Goal: Information Seeking & Learning: Learn about a topic

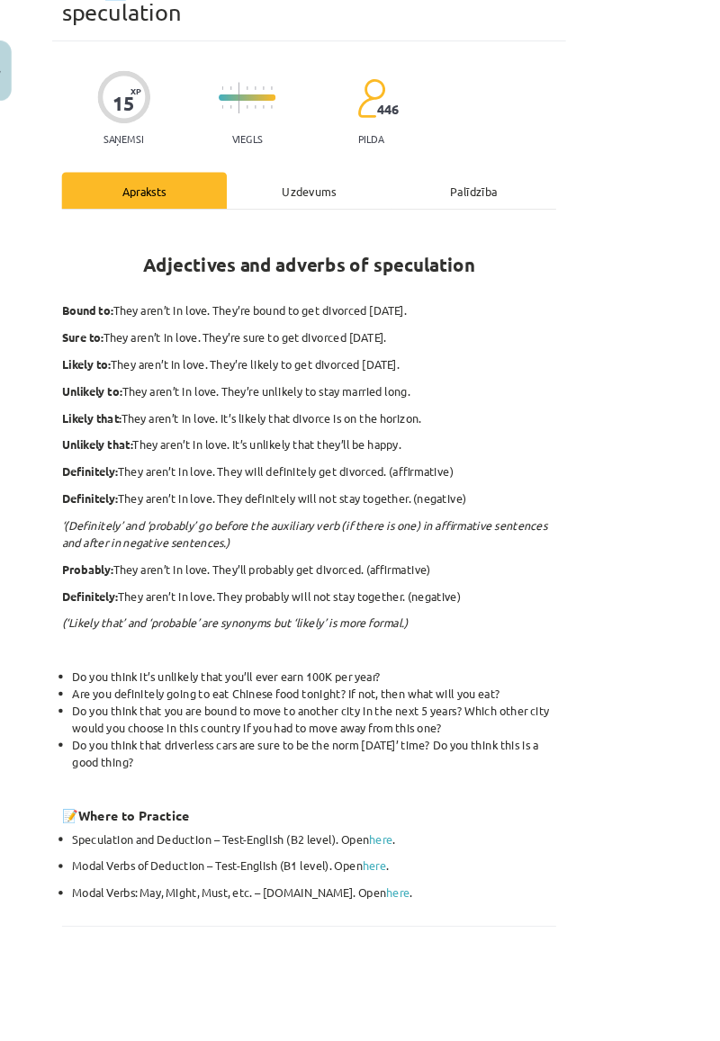
scroll to position [141, 0]
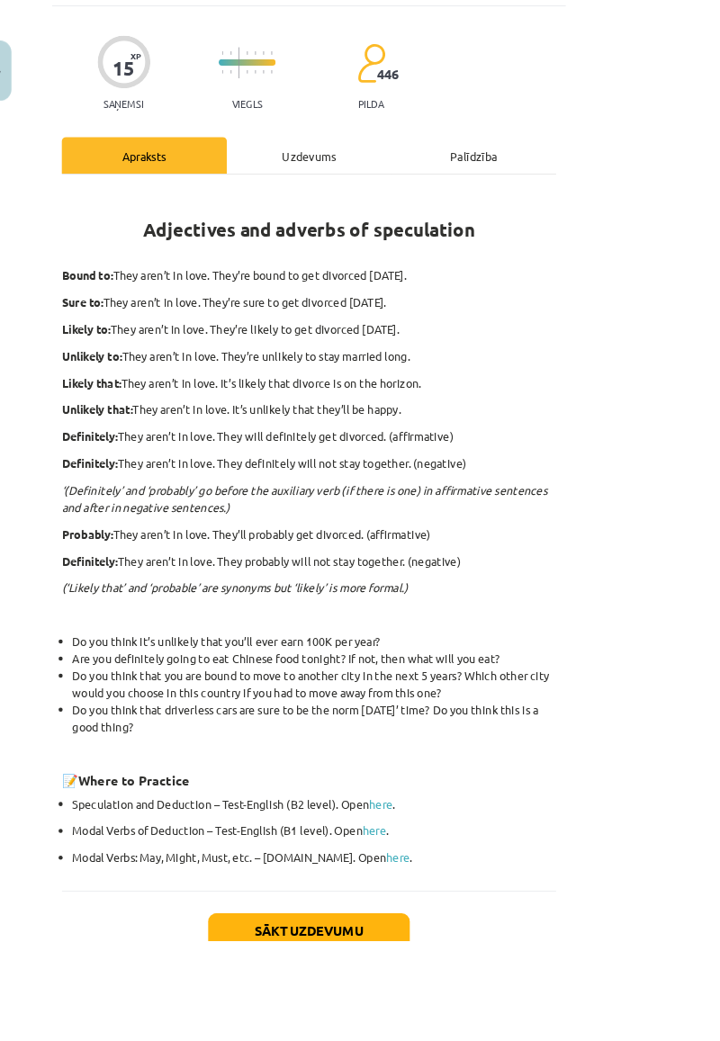
click at [445, 941] on link "here" at bounding box center [458, 949] width 26 height 16
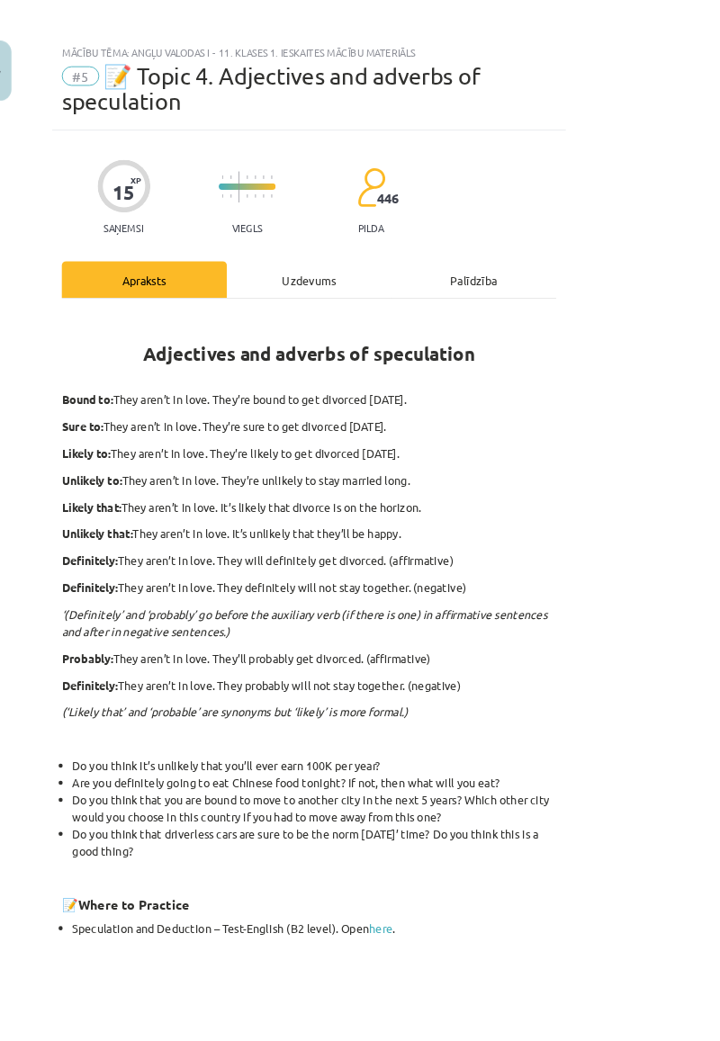
click at [452, 290] on div "Uzdevums" at bounding box center [360, 310] width 183 height 40
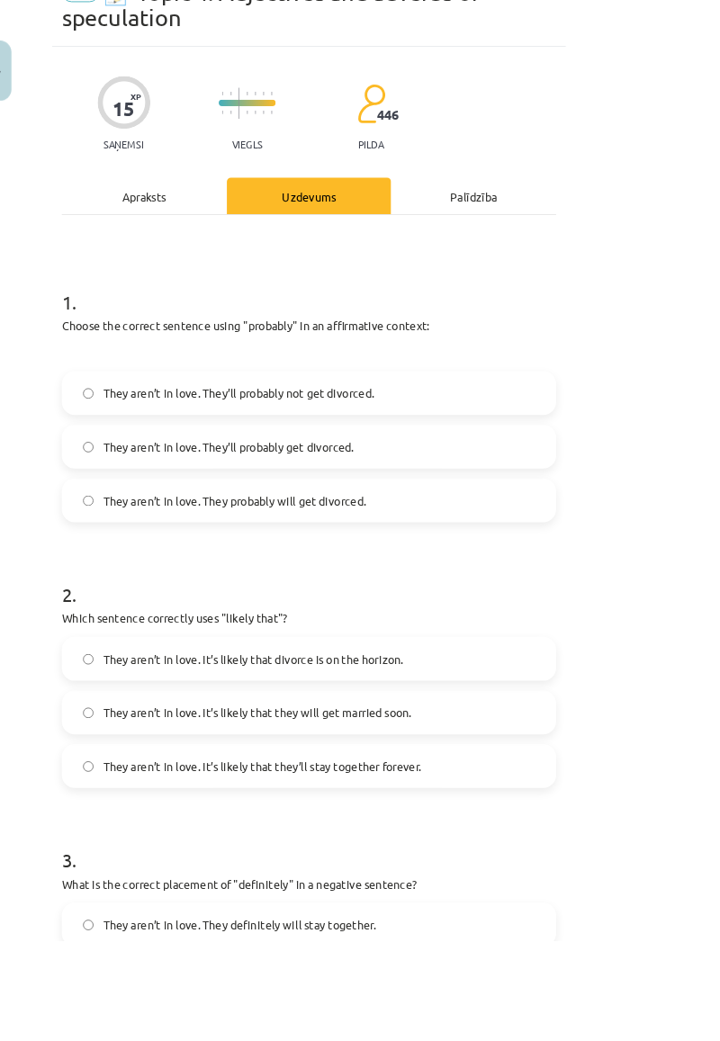
scroll to position [0, 0]
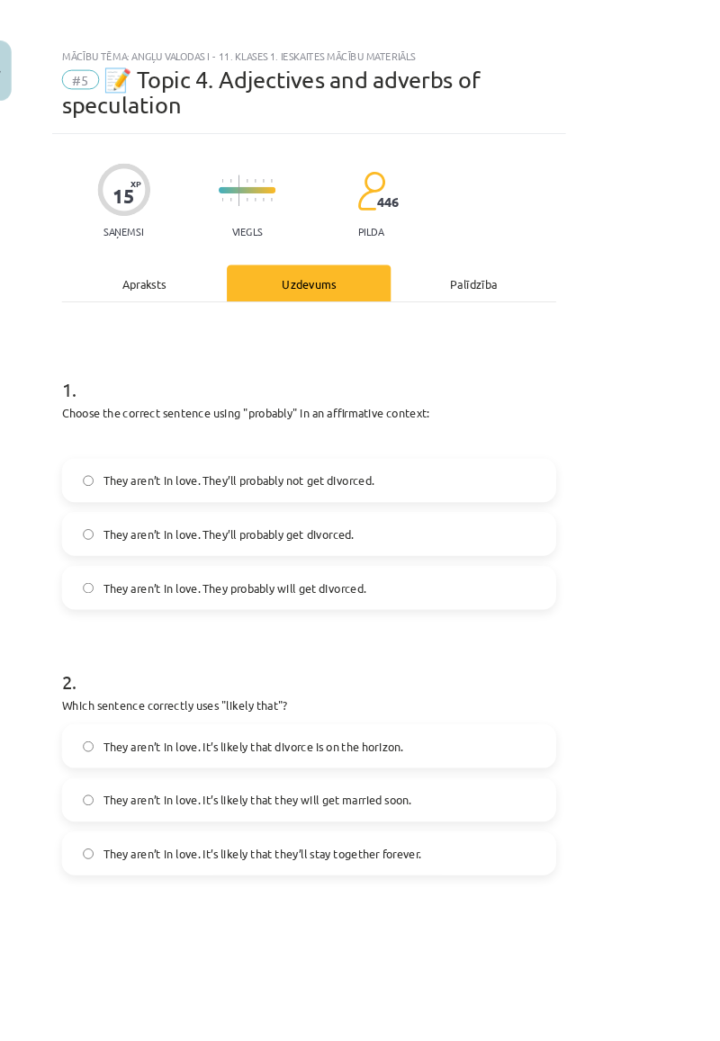
click at [210, 293] on div "Apraksts" at bounding box center [177, 313] width 183 height 40
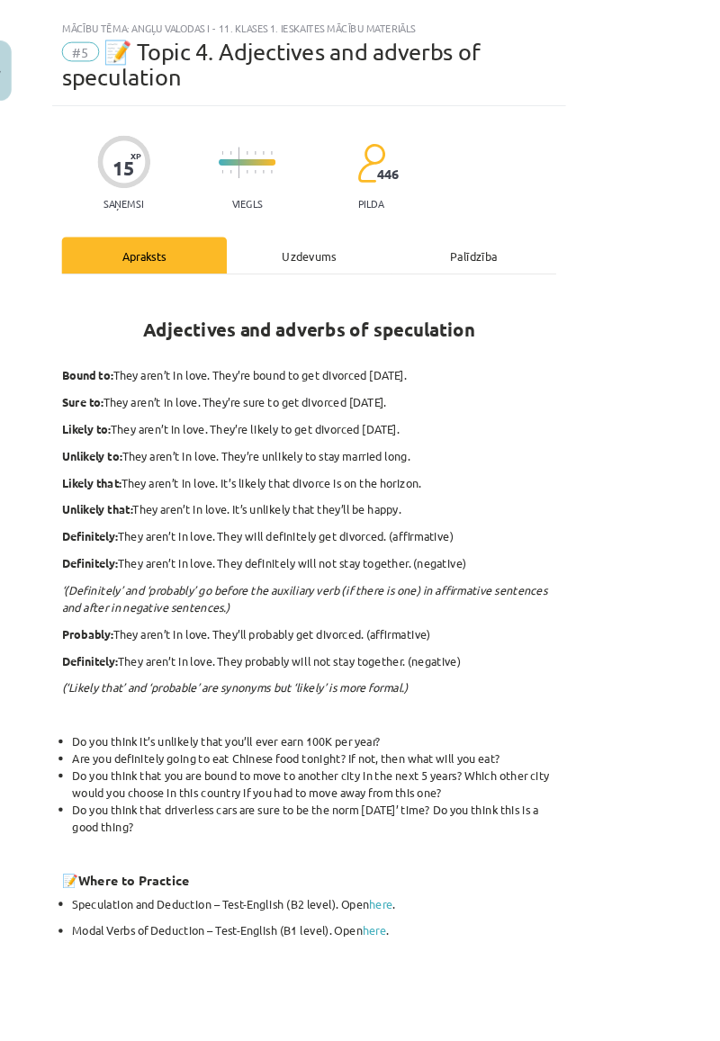
scroll to position [45, 0]
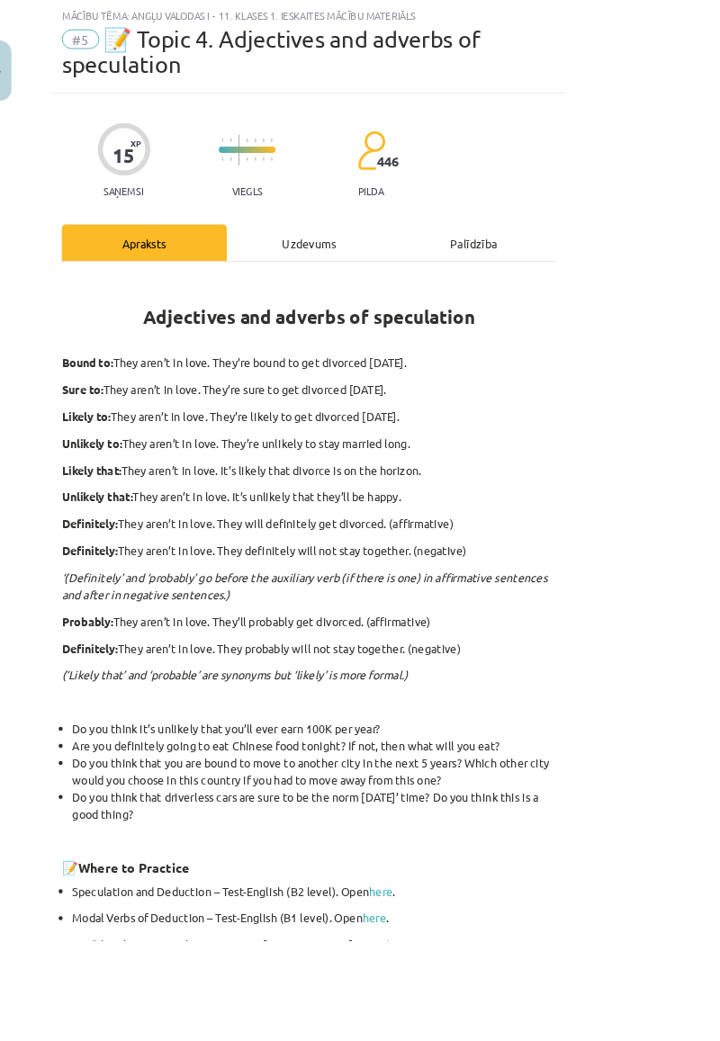
click at [448, 248] on div "Uzdevums" at bounding box center [360, 268] width 183 height 40
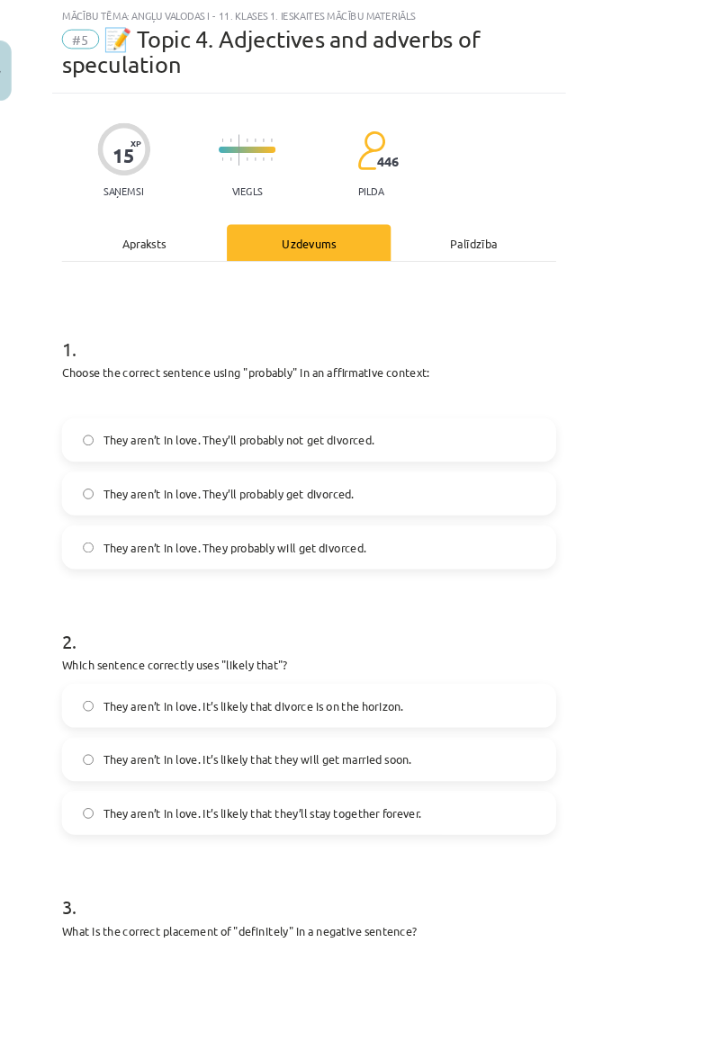
click at [227, 248] on div "Apraksts" at bounding box center [177, 268] width 183 height 40
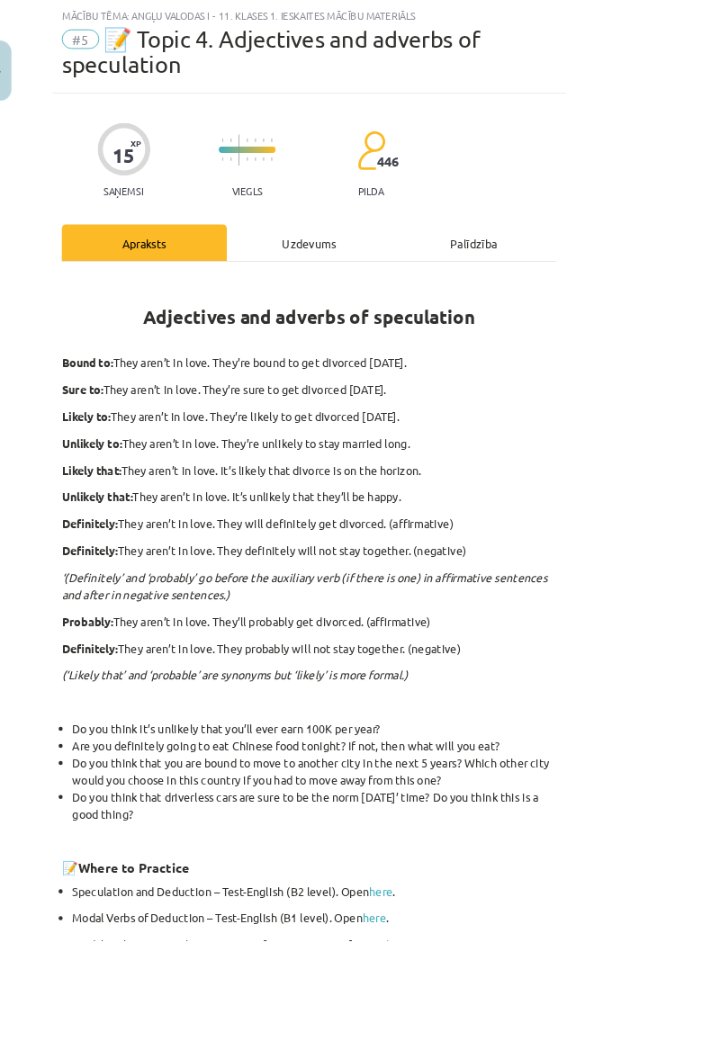
click at [407, 248] on div "Uzdevums" at bounding box center [360, 268] width 183 height 40
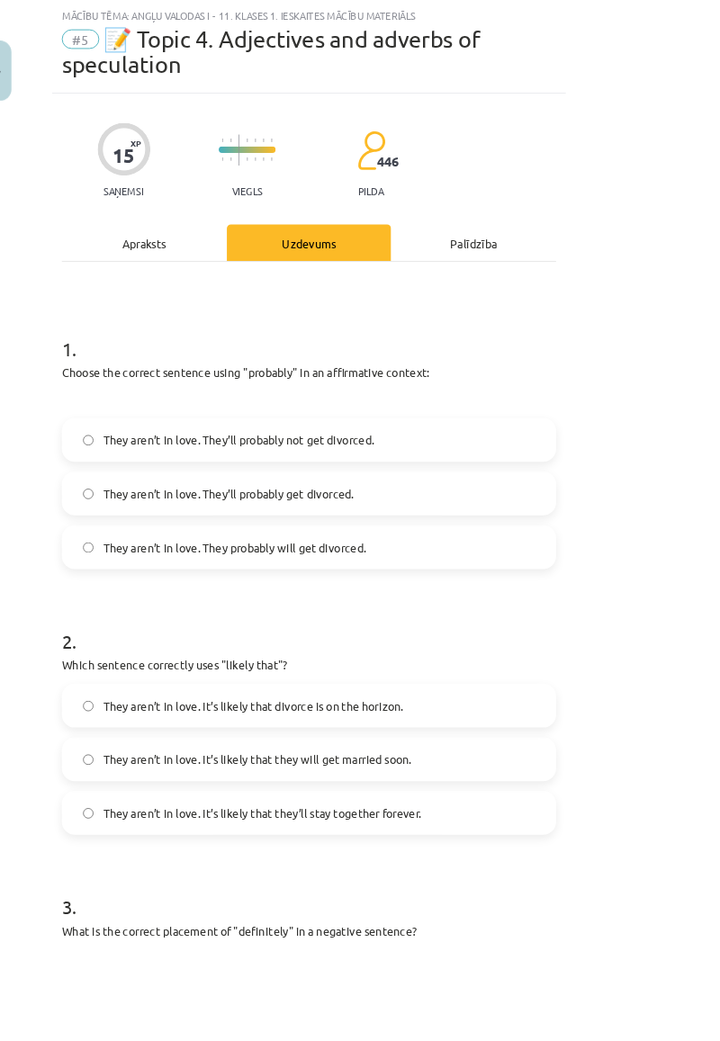
click at [259, 248] on div "Apraksts" at bounding box center [177, 268] width 183 height 40
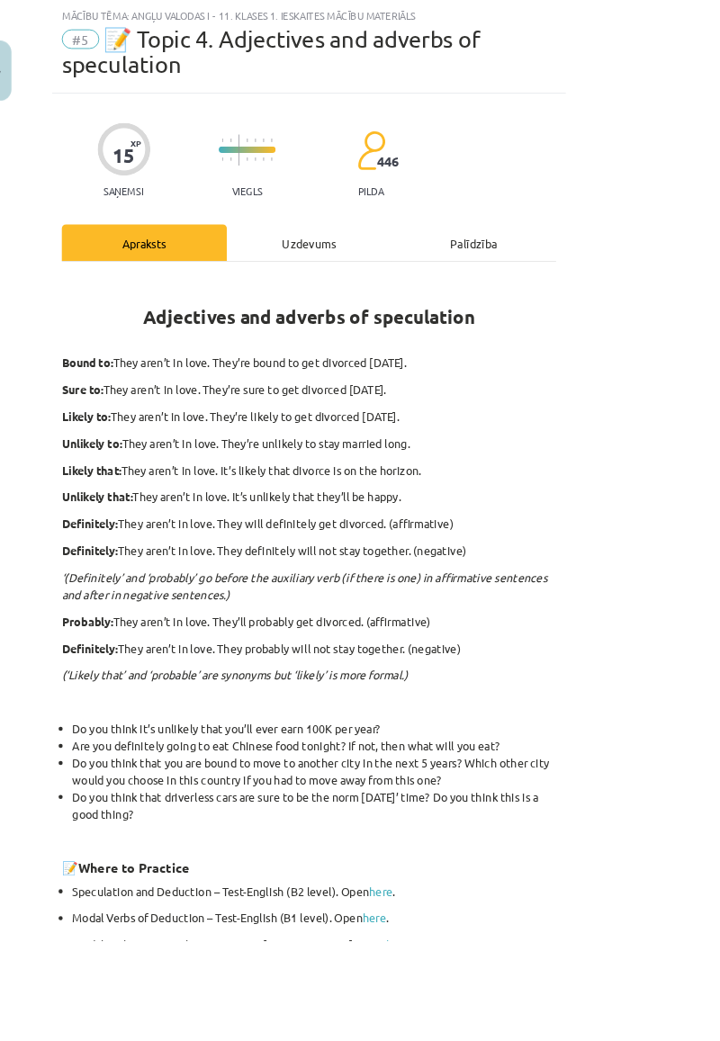
click at [441, 256] on div "Uzdevums" at bounding box center [360, 268] width 183 height 40
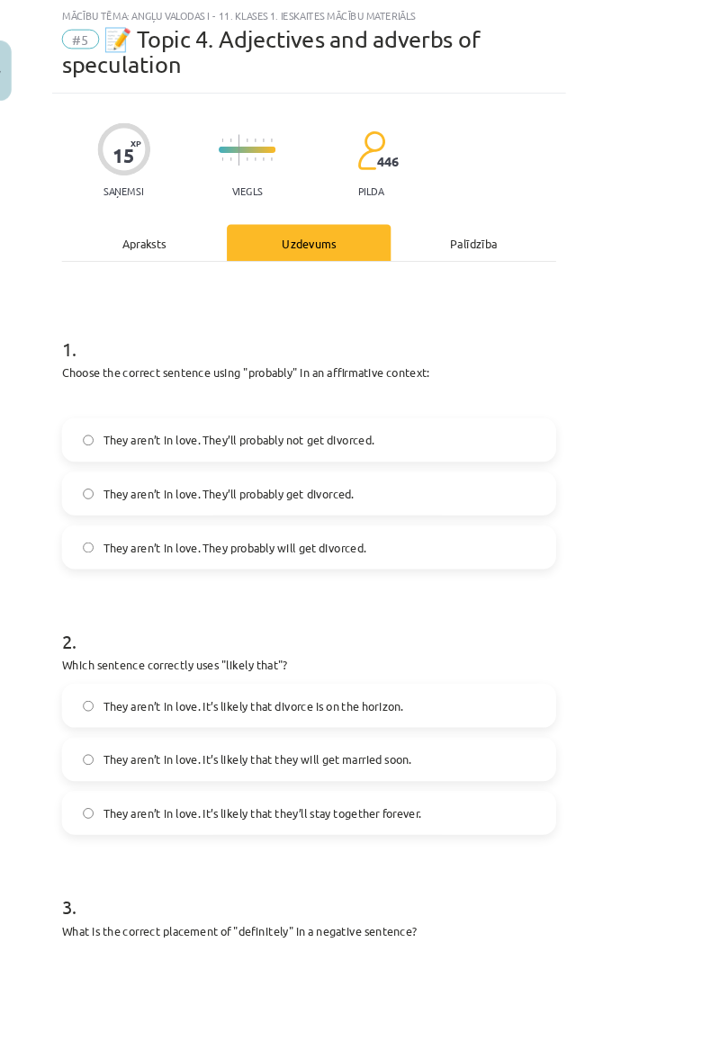
click at [180, 248] on div "Apraksts" at bounding box center [177, 268] width 183 height 40
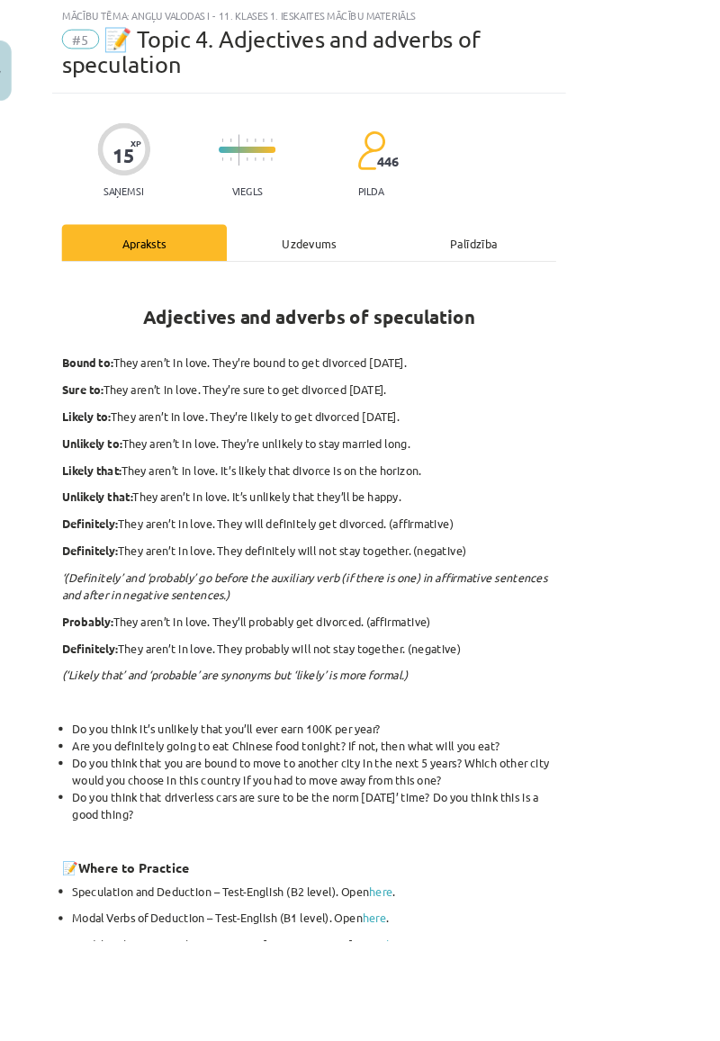
click at [370, 250] on div "Uzdevums" at bounding box center [360, 268] width 183 height 40
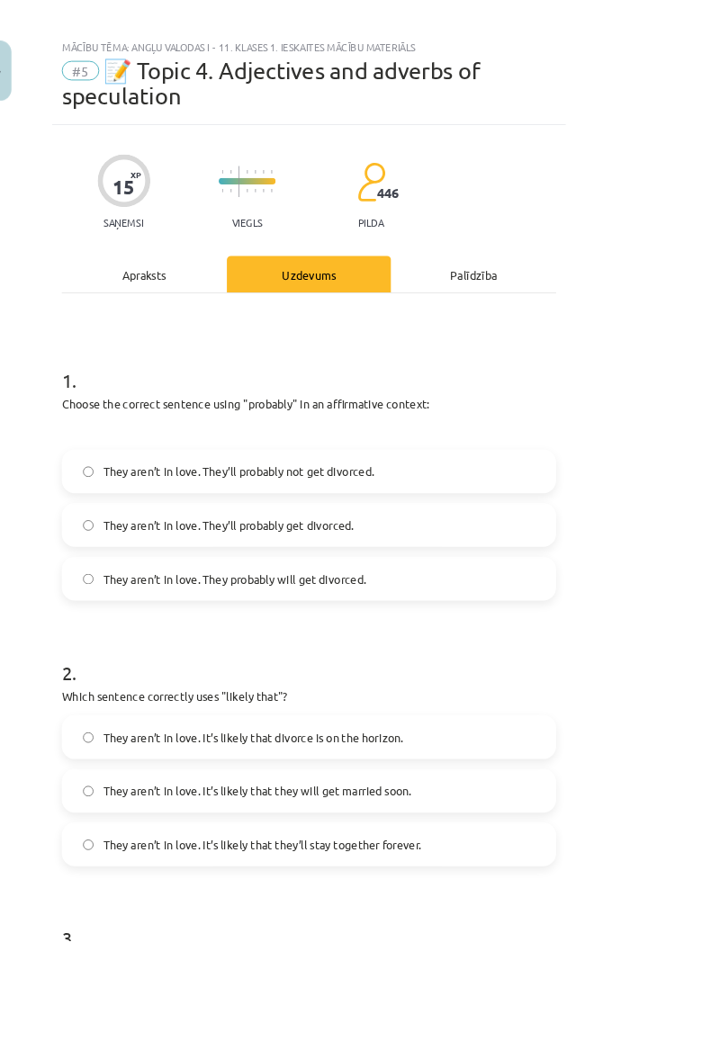
scroll to position [7, 0]
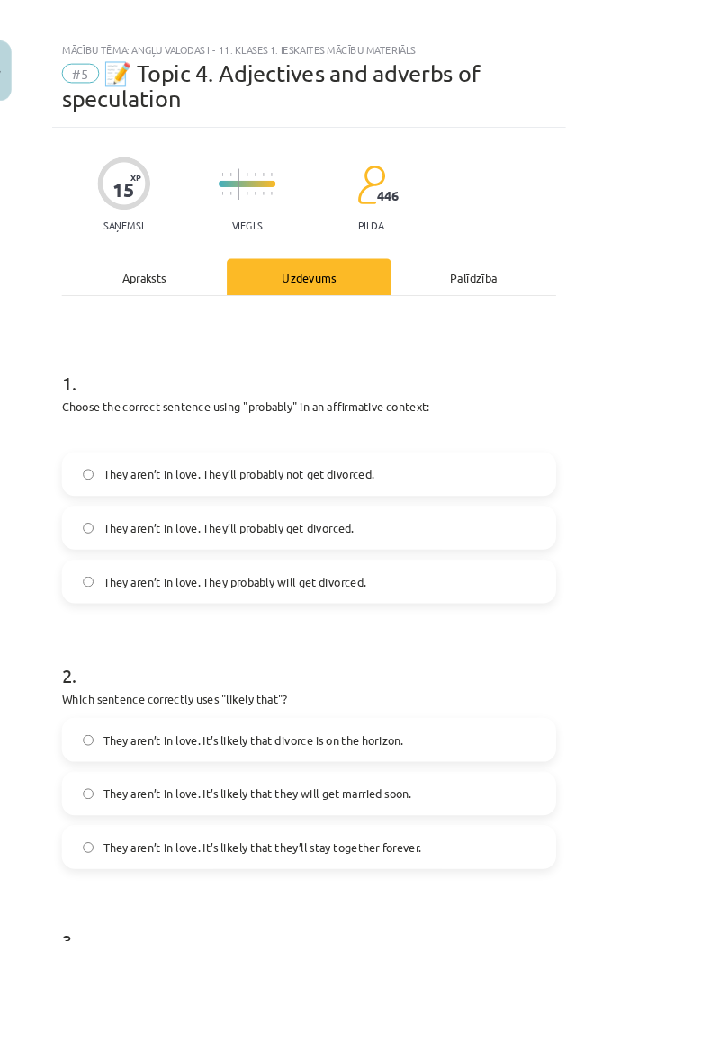
click at [204, 286] on div "Apraksts" at bounding box center [177, 306] width 183 height 40
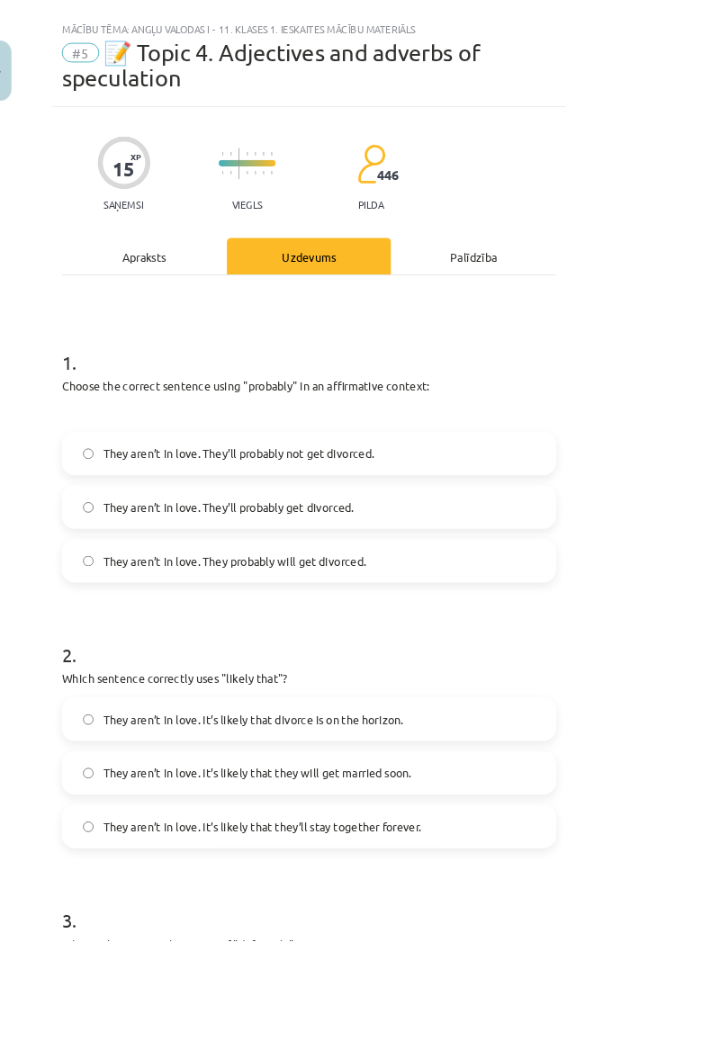
scroll to position [45, 0]
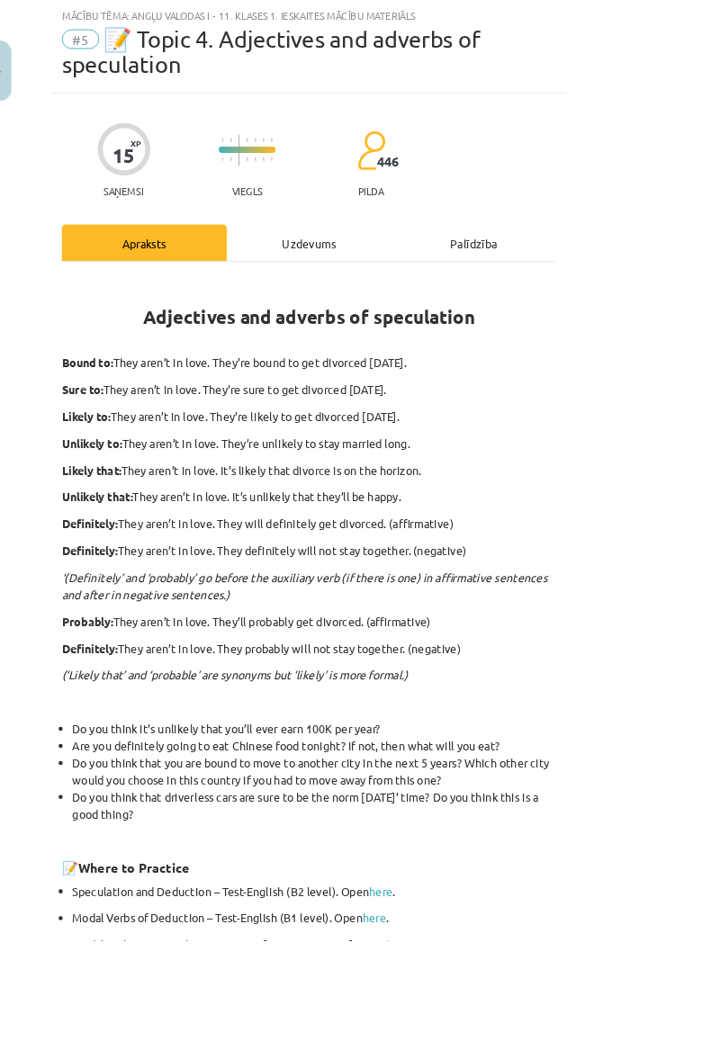
click at [398, 290] on div "Adjectives and adverbs of speculation Bound to: They aren’t in love. They’re bo…" at bounding box center [359, 686] width 547 height 793
click at [389, 248] on div "Uzdevums" at bounding box center [360, 268] width 183 height 40
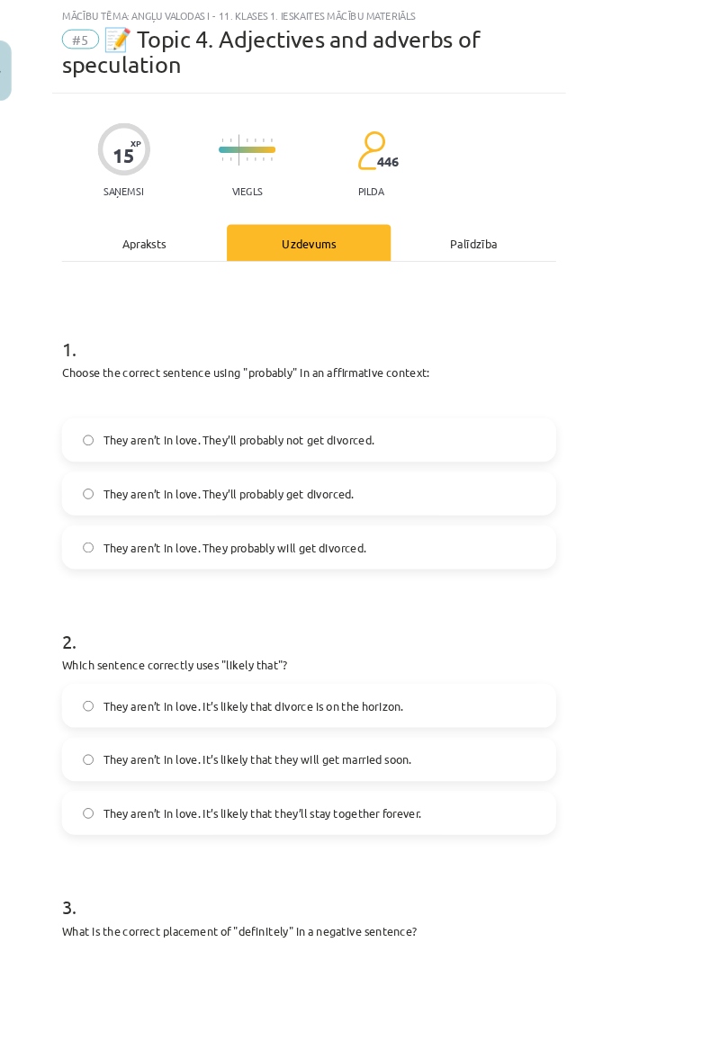
click at [243, 524] on label "They aren’t in love. They’ll probably get divorced." at bounding box center [360, 546] width 544 height 45
click at [218, 248] on div "Apraksts" at bounding box center [177, 268] width 183 height 40
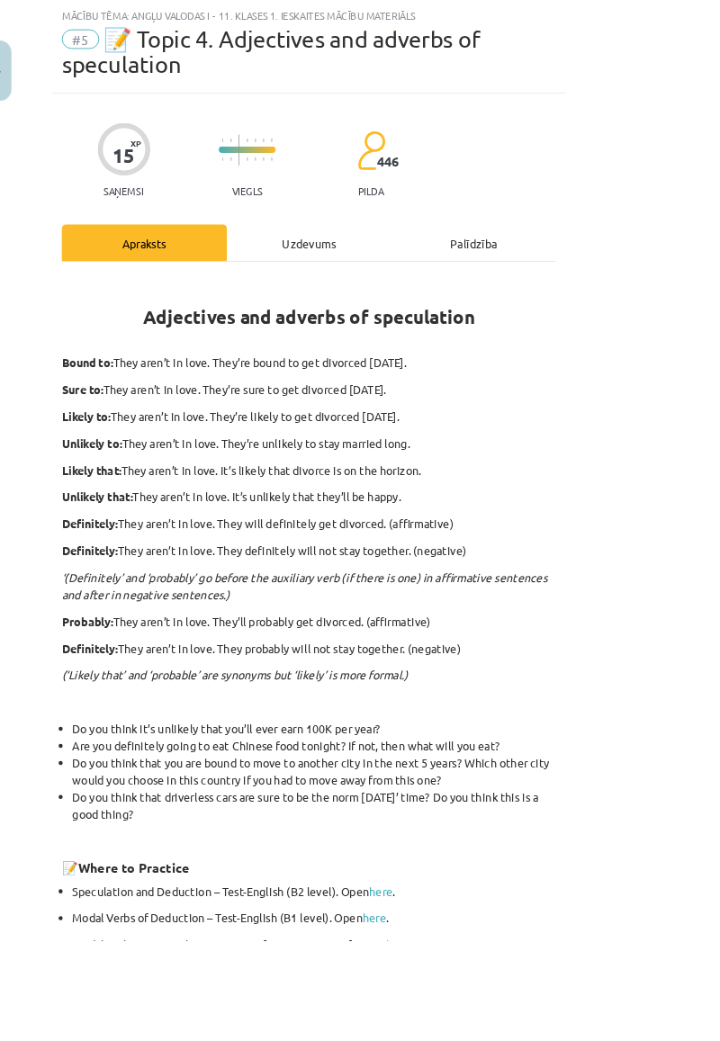
click at [452, 256] on div "Uzdevums" at bounding box center [360, 268] width 183 height 40
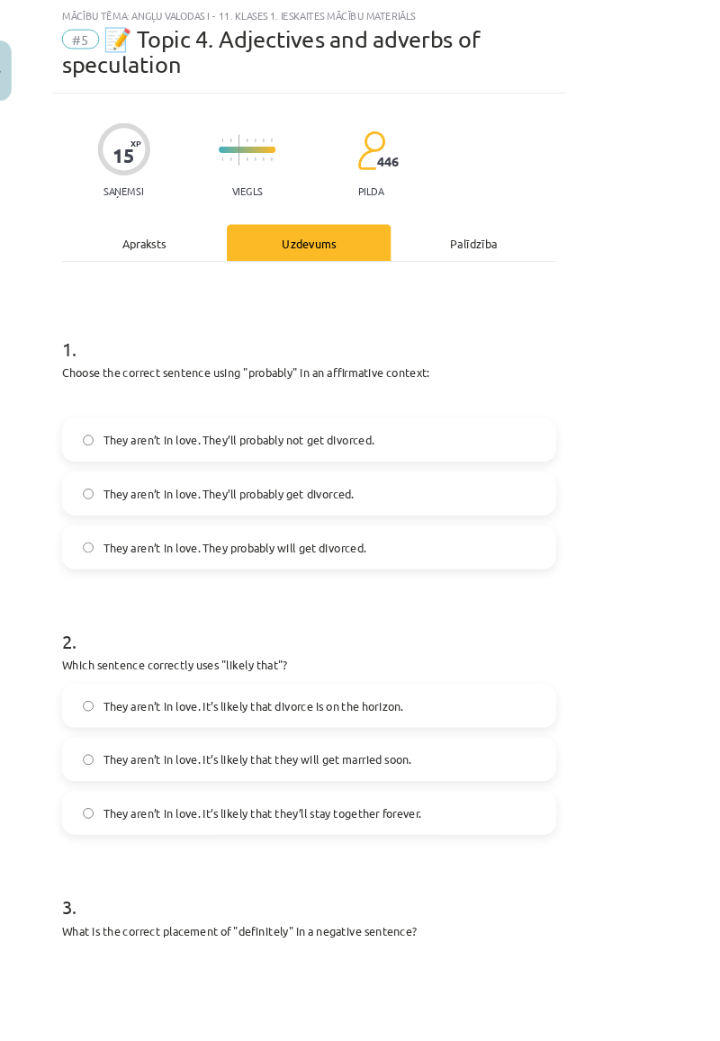
click at [243, 248] on div "Apraksts" at bounding box center [177, 268] width 183 height 40
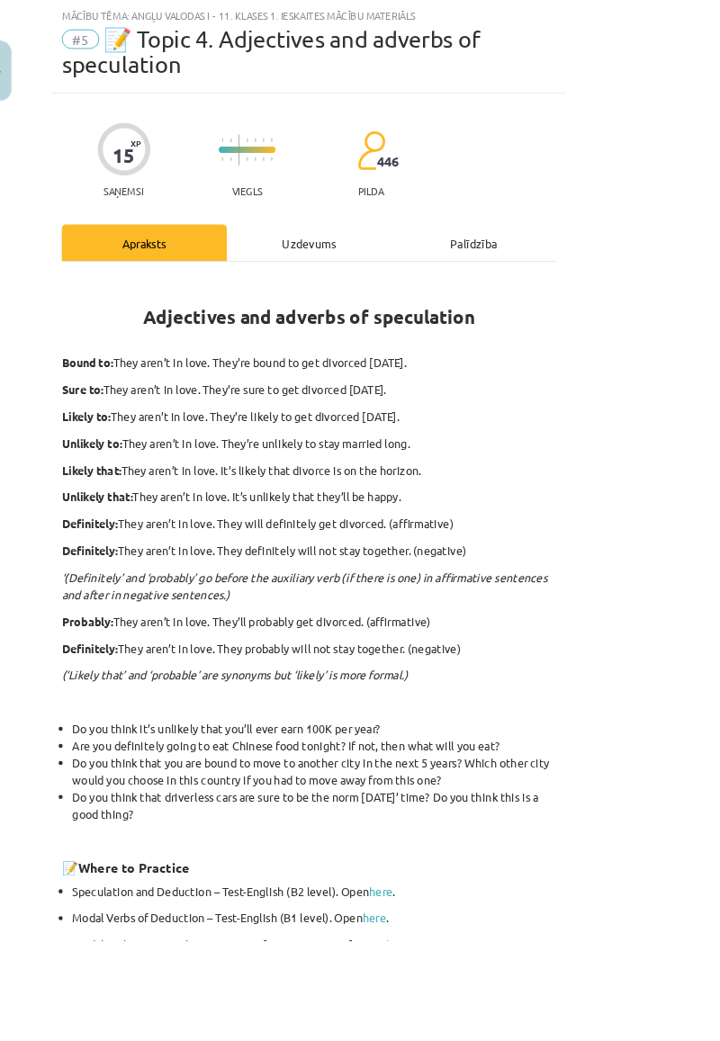
click at [452, 248] on div "Uzdevums" at bounding box center [360, 268] width 183 height 40
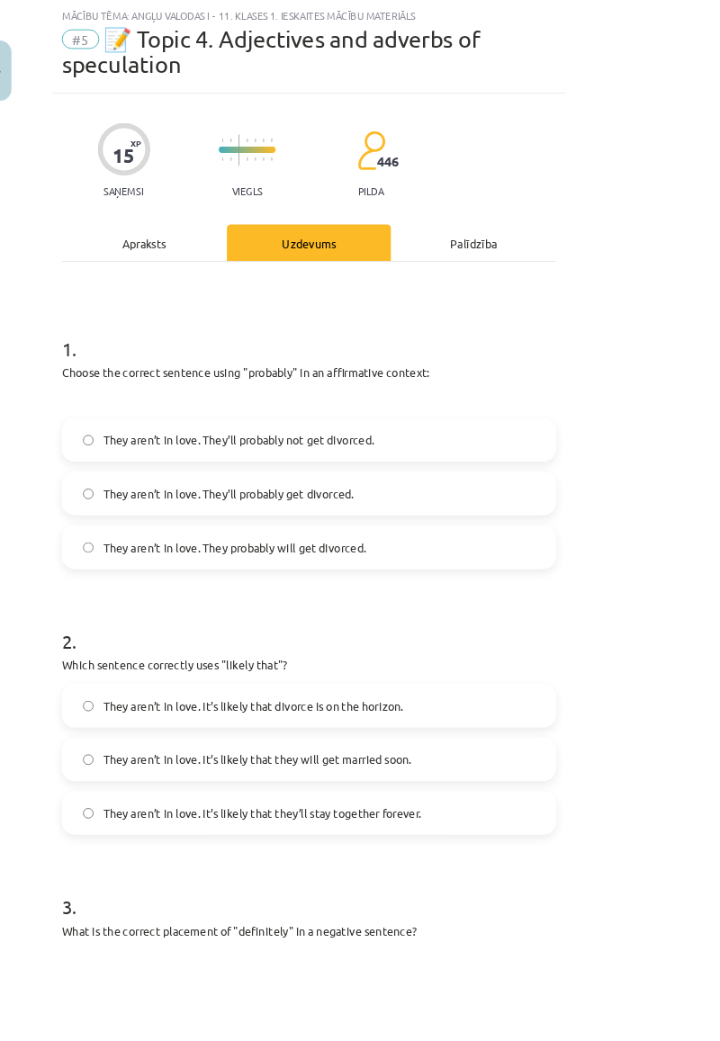
click at [252, 252] on div "Apraksts" at bounding box center [177, 268] width 183 height 40
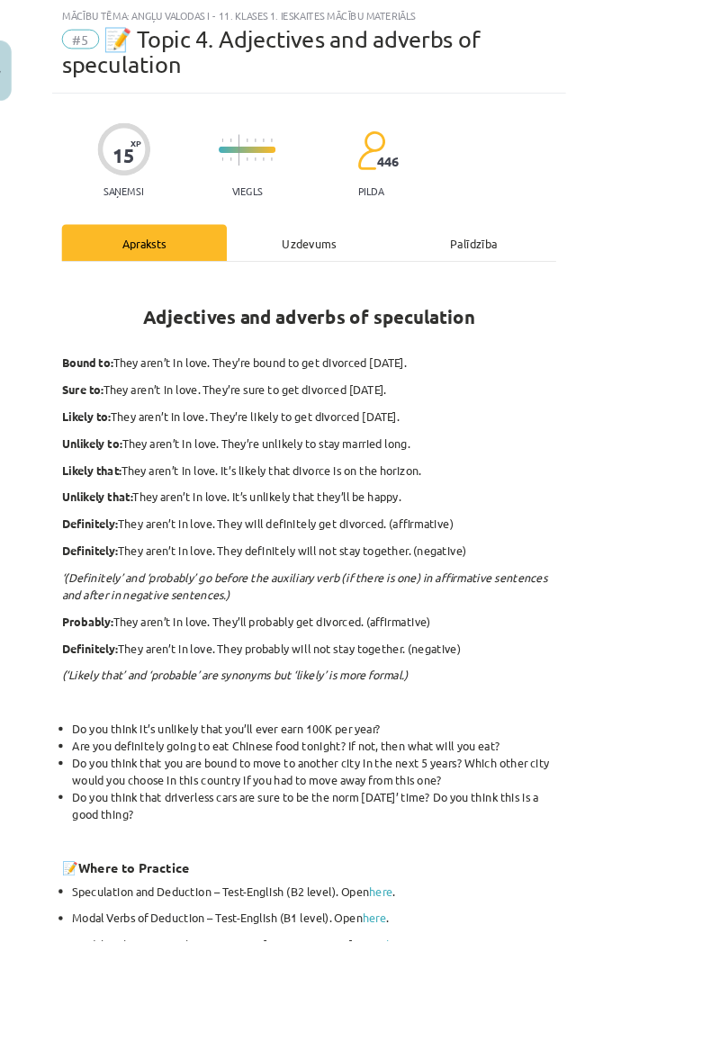
click at [452, 252] on div "Uzdevums" at bounding box center [360, 268] width 183 height 40
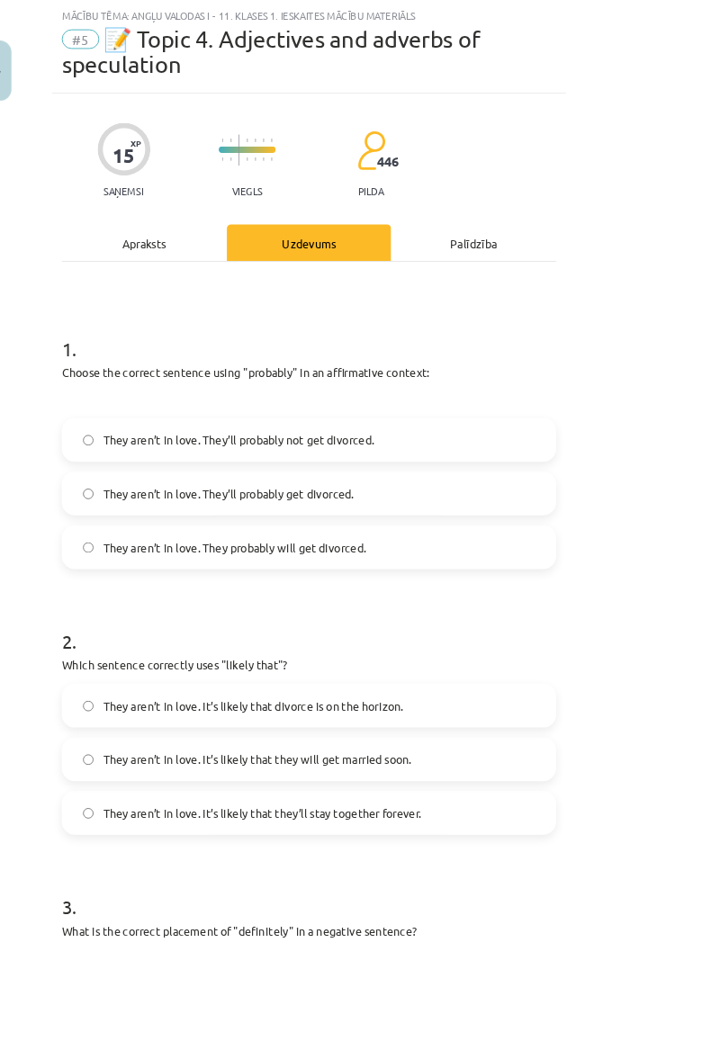
click at [367, 765] on label "They aren’t in love. It’s likely that divorce is on the horizon." at bounding box center [360, 781] width 544 height 45
click at [191, 254] on div "Apraksts" at bounding box center [177, 268] width 183 height 40
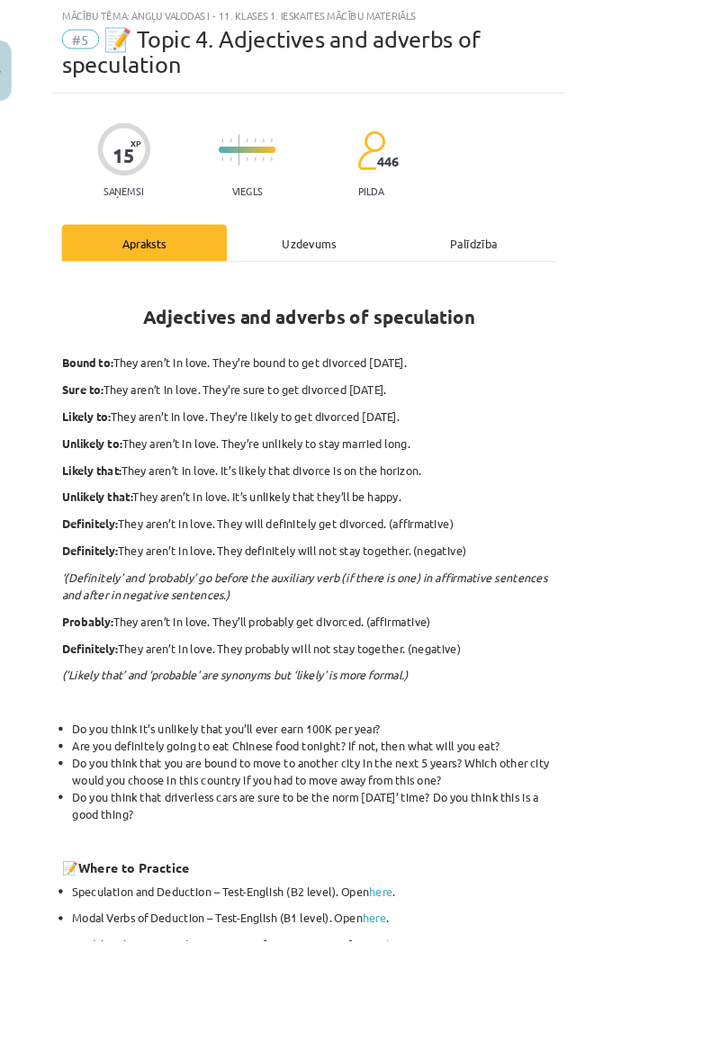
click at [406, 248] on div "Uzdevums" at bounding box center [360, 268] width 183 height 40
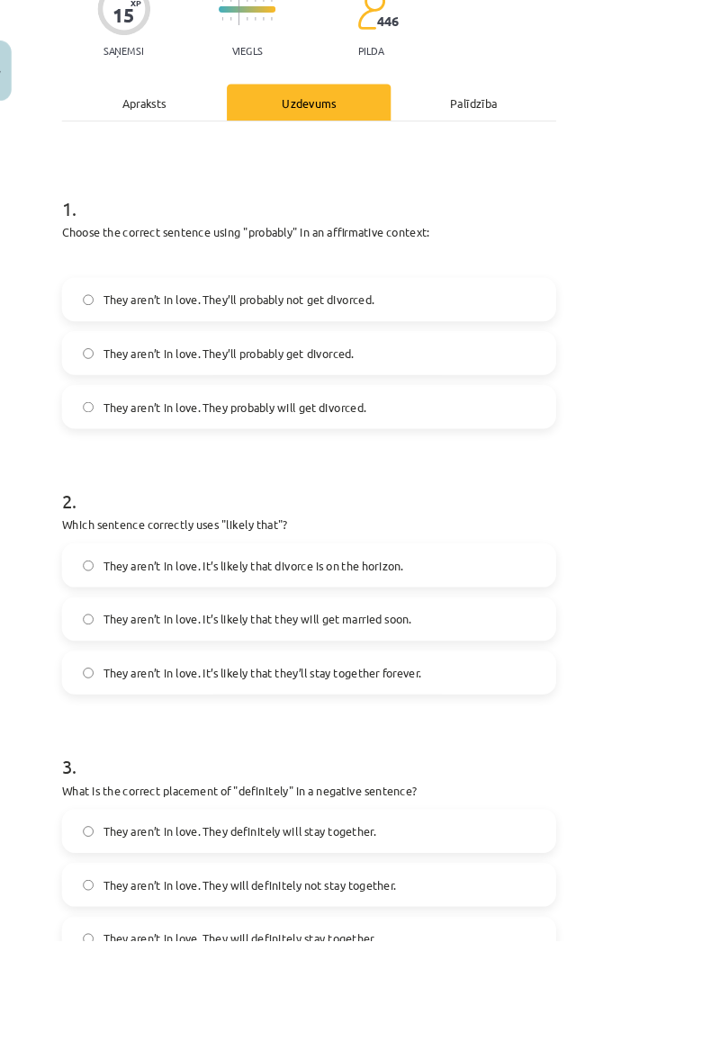
scroll to position [202, 0]
click at [277, 969] on span "They aren’t in love. They will definitely not stay together." at bounding box center [294, 978] width 324 height 19
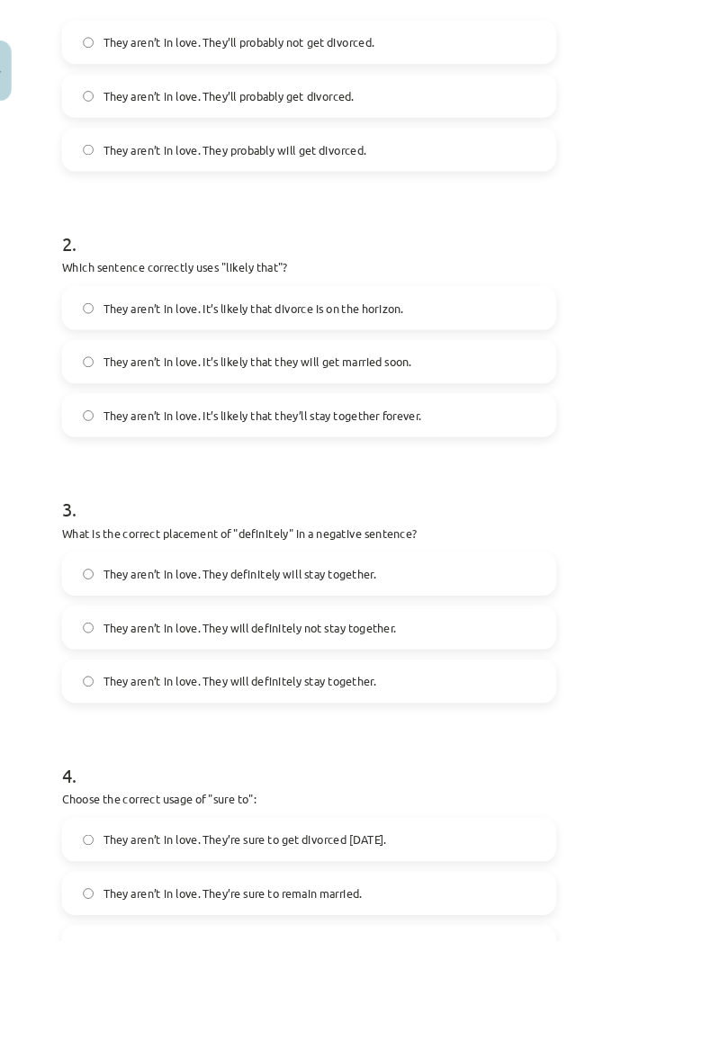
scroll to position [489, 0]
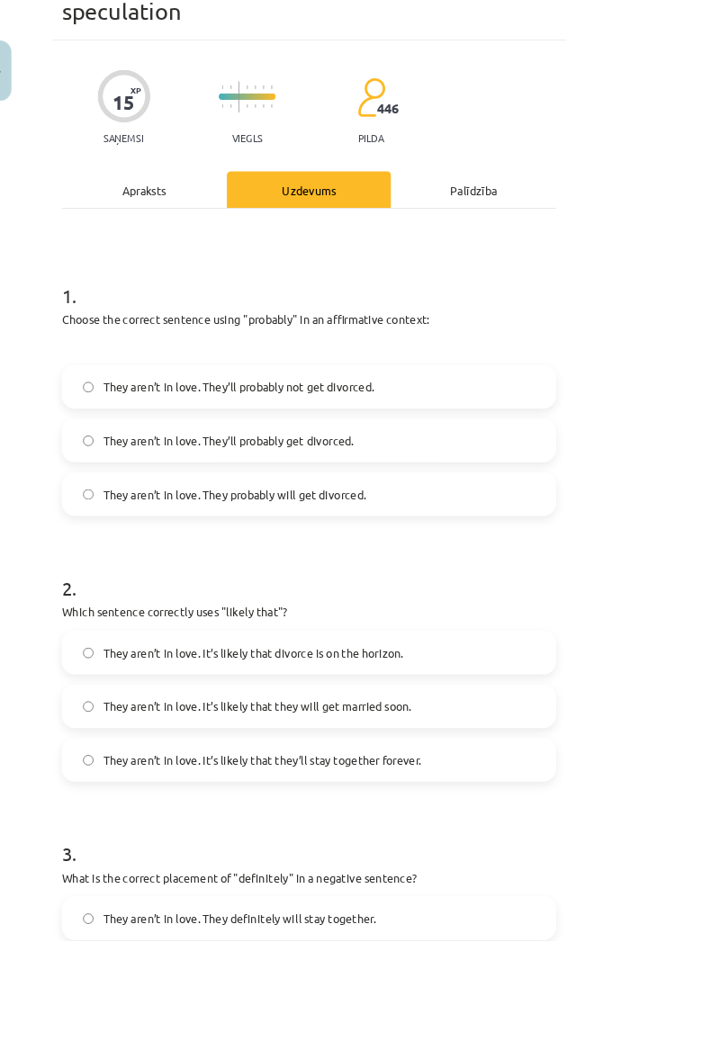
click at [219, 190] on div "Apraksts" at bounding box center [177, 210] width 183 height 40
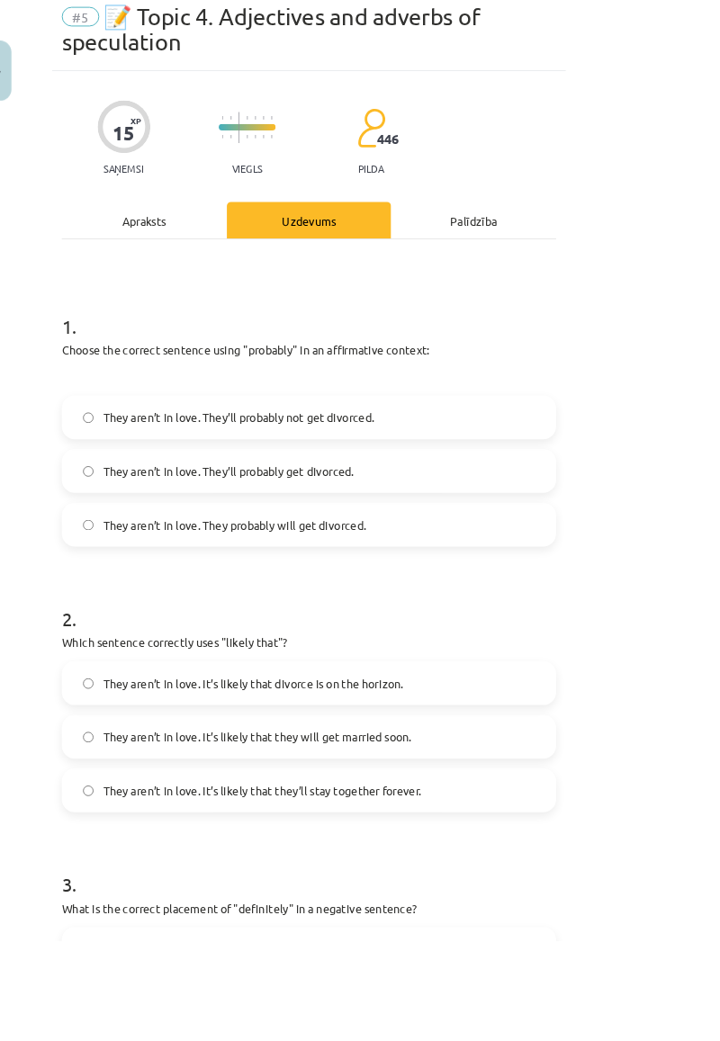
scroll to position [45, 0]
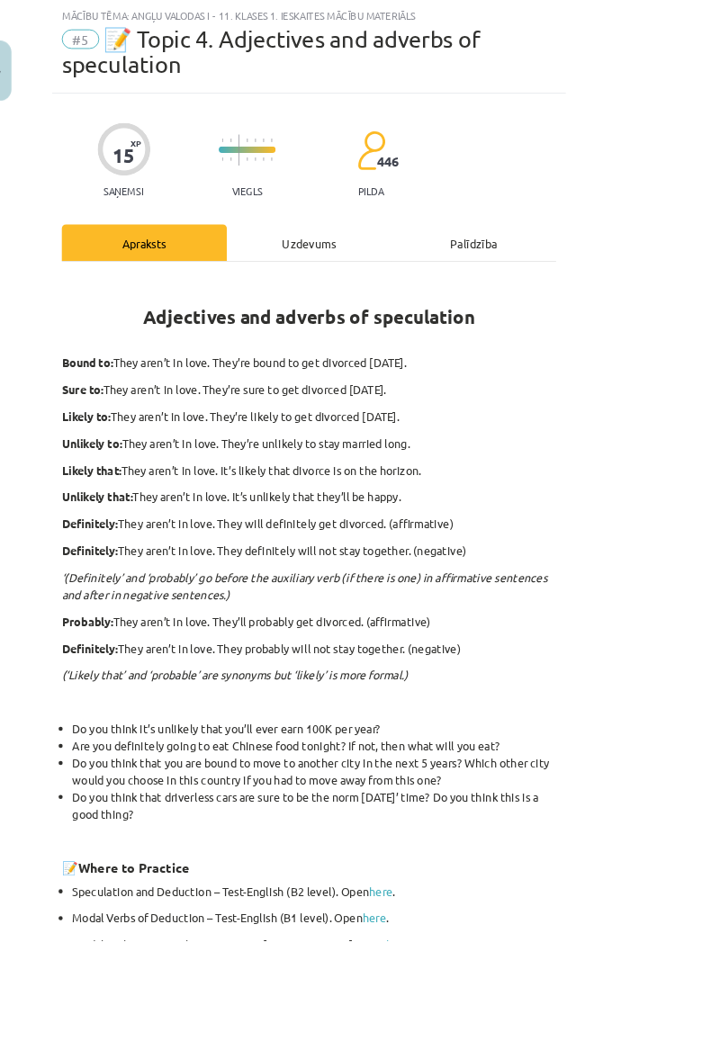
click at [452, 248] on div "Uzdevums" at bounding box center [360, 268] width 183 height 40
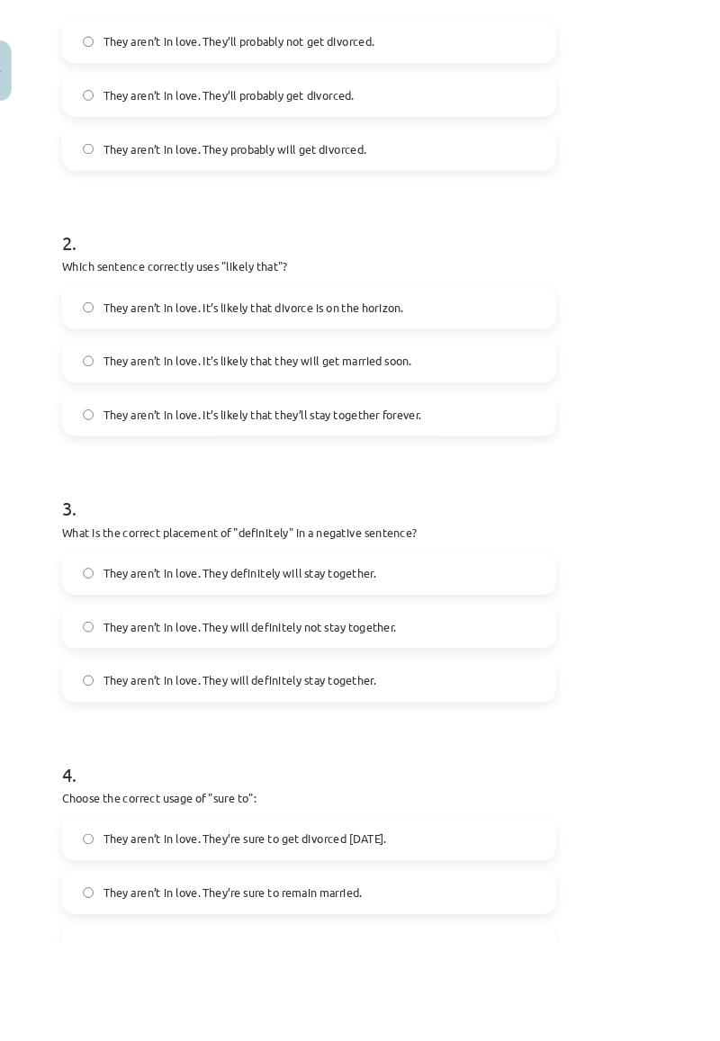
scroll to position [486, 0]
click at [574, 906] on label "They aren’t in love. They’re sure to get divorced [DATE]." at bounding box center [360, 928] width 544 height 45
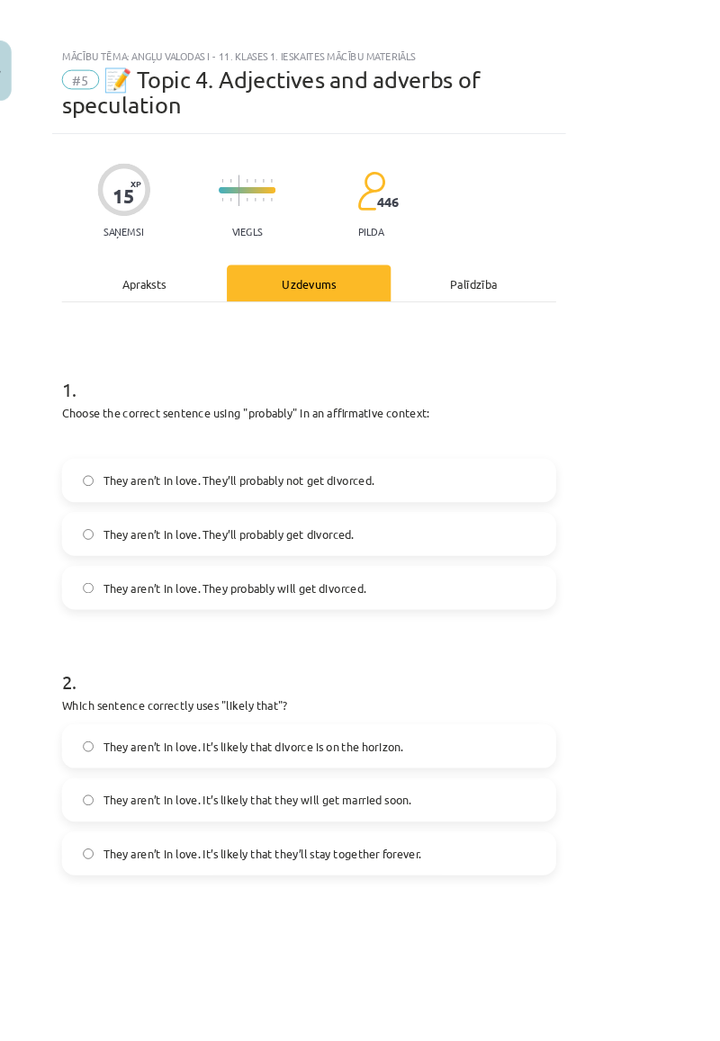
click at [214, 296] on div "Apraksts" at bounding box center [177, 313] width 183 height 40
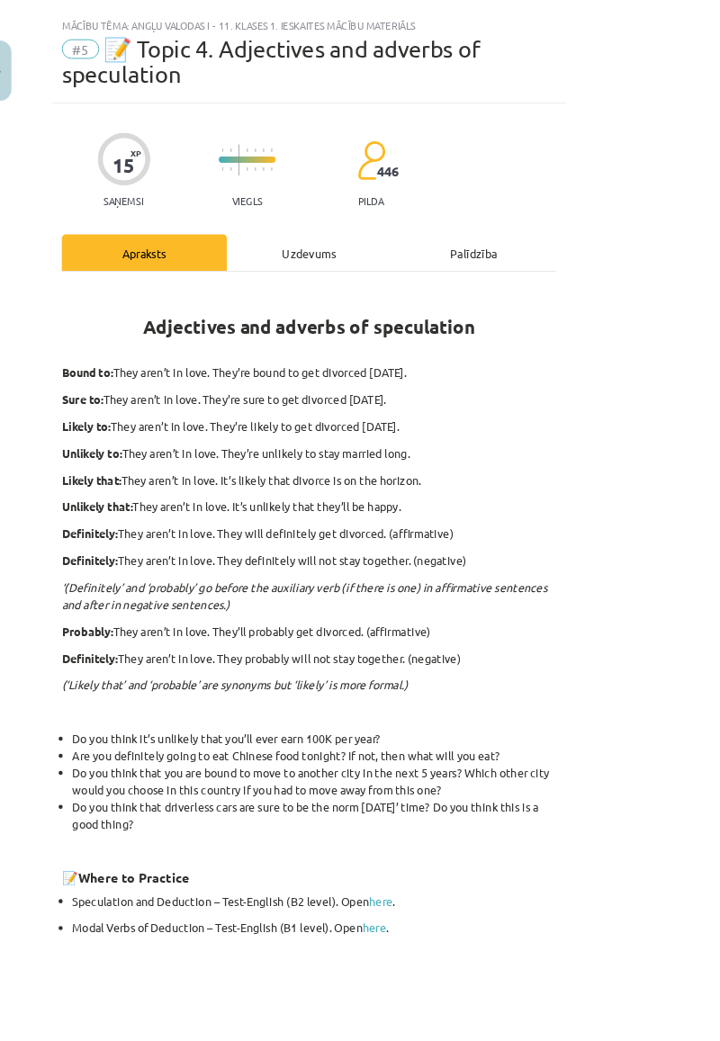
scroll to position [45, 0]
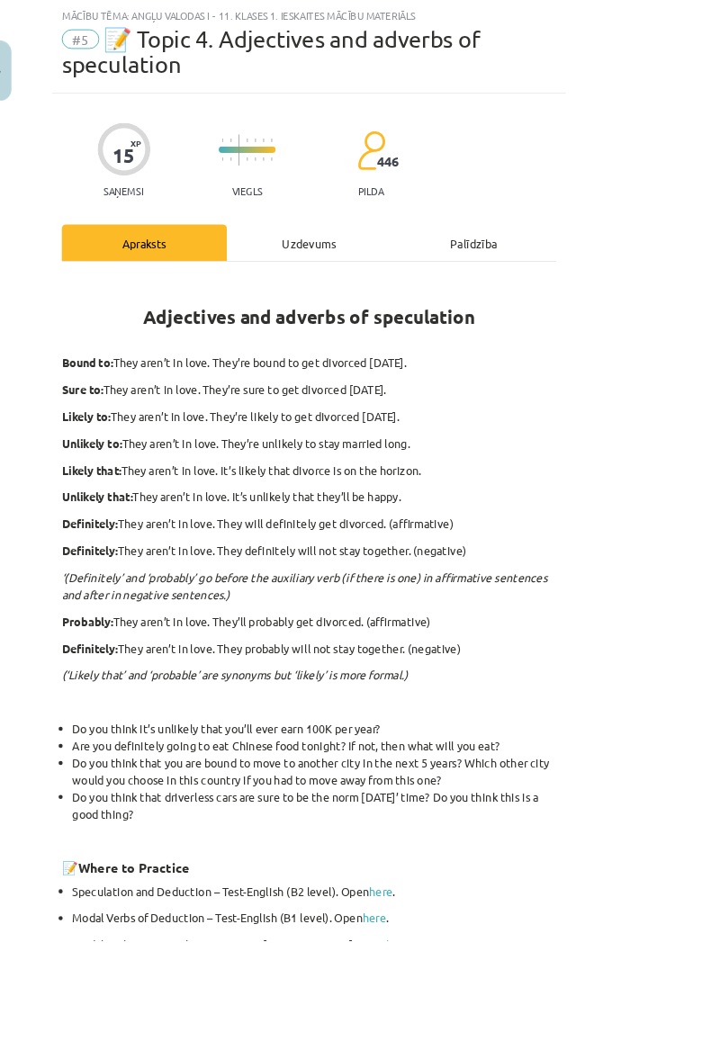
click at [452, 255] on div "Uzdevums" at bounding box center [360, 268] width 183 height 40
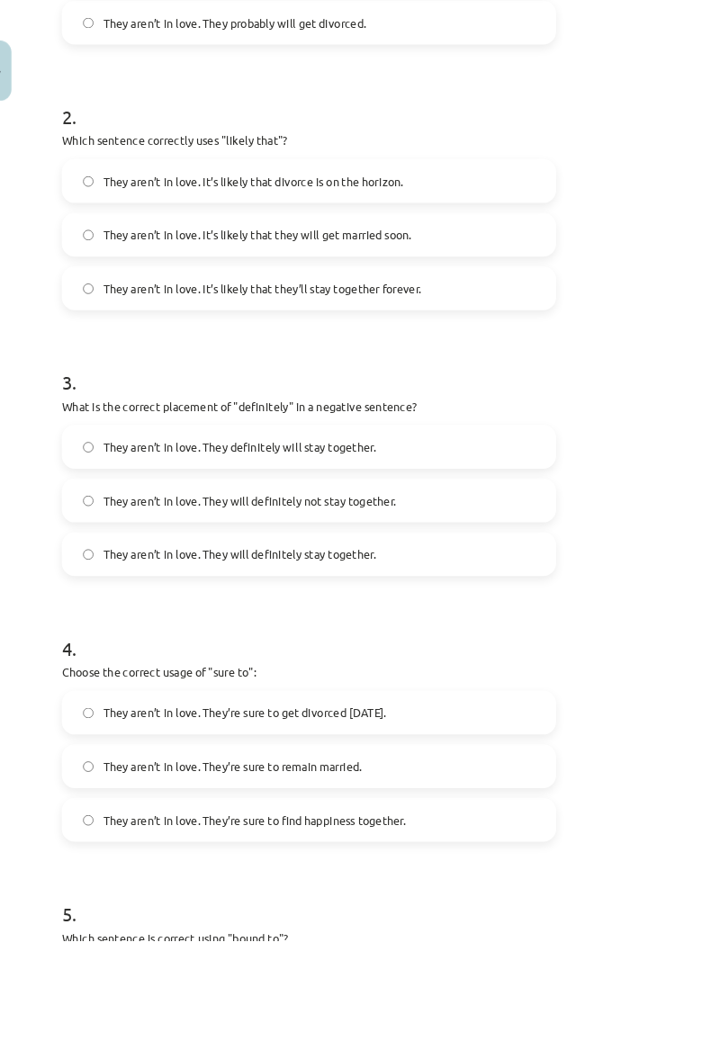
scroll to position [914, 0]
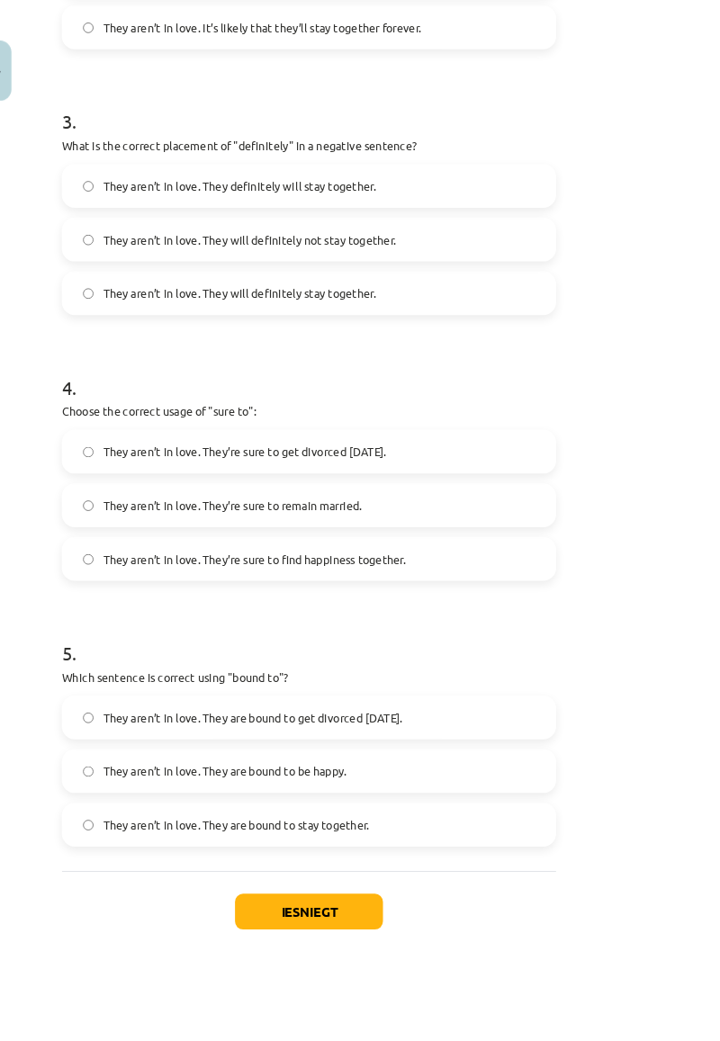
click at [463, 786] on span "They aren’t in love. They are bound to get divorced [DATE]." at bounding box center [297, 795] width 331 height 19
click at [442, 990] on button "Iesniegt" at bounding box center [360, 1010] width 164 height 40
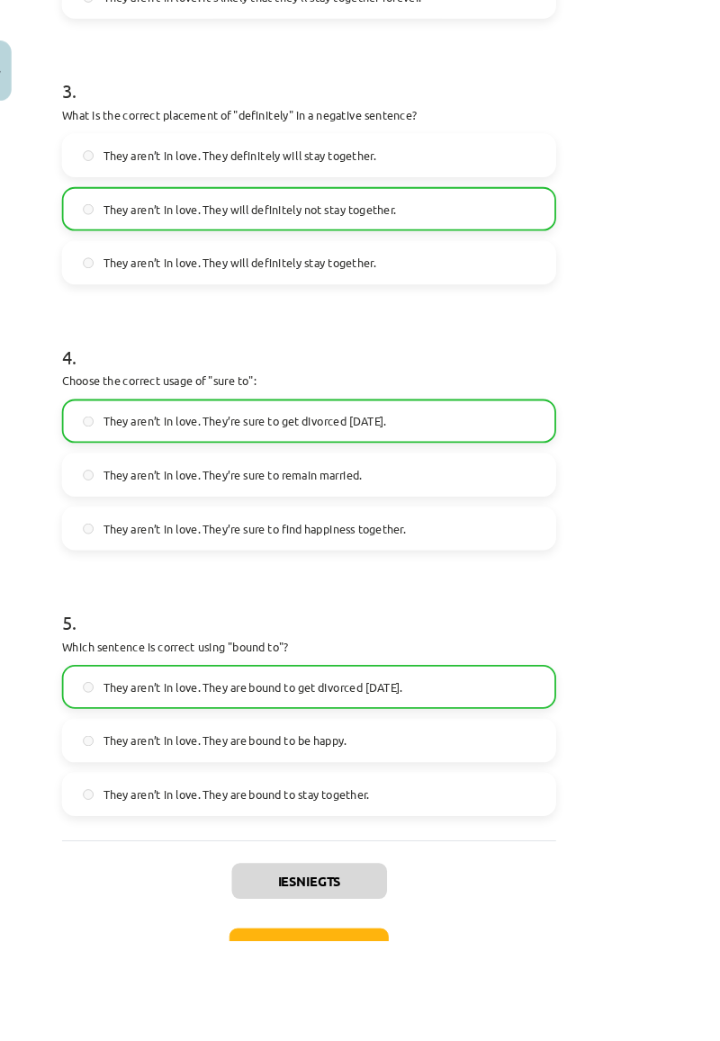
scroll to position [970, 0]
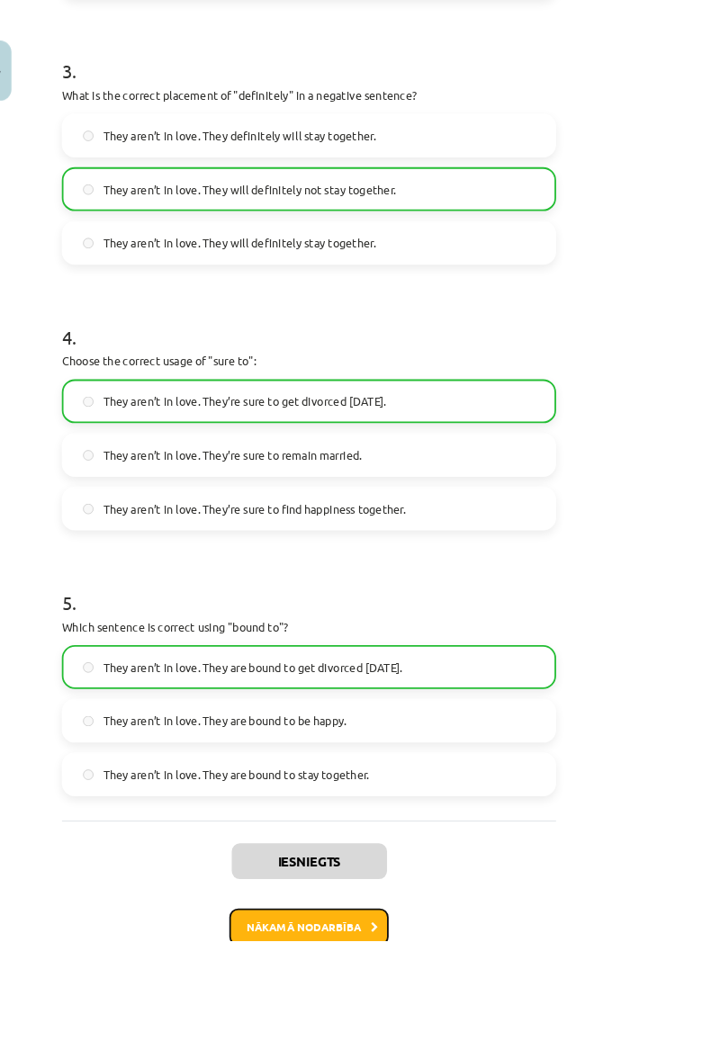
click at [378, 1006] on button "Nākamā nodarbība" at bounding box center [360, 1026] width 176 height 41
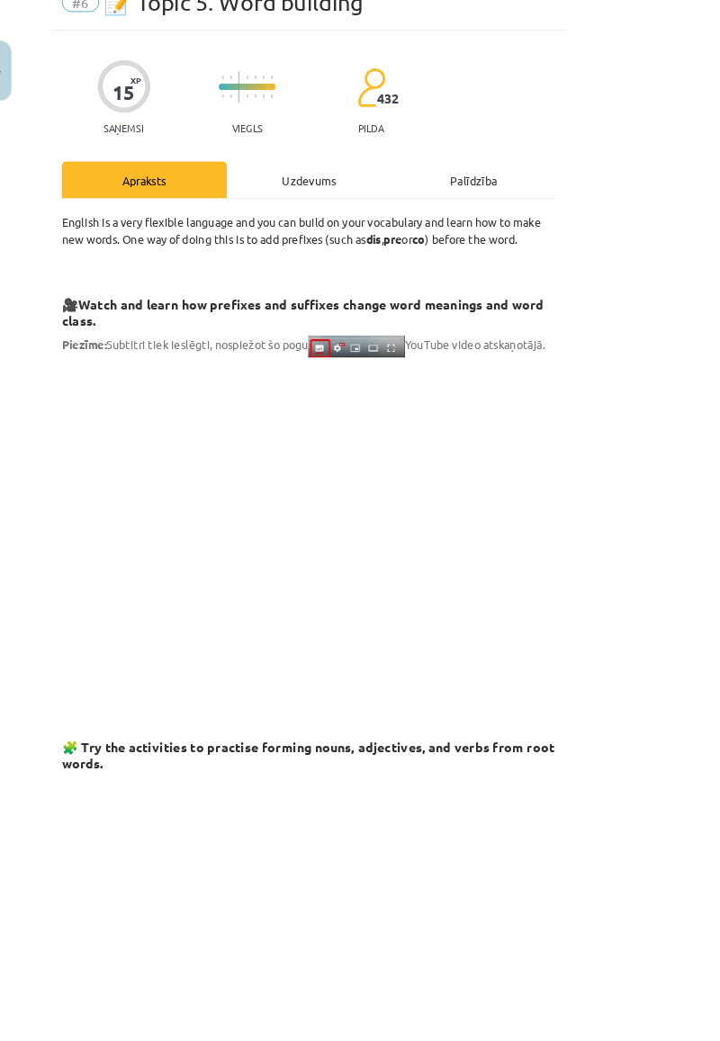
scroll to position [45, 0]
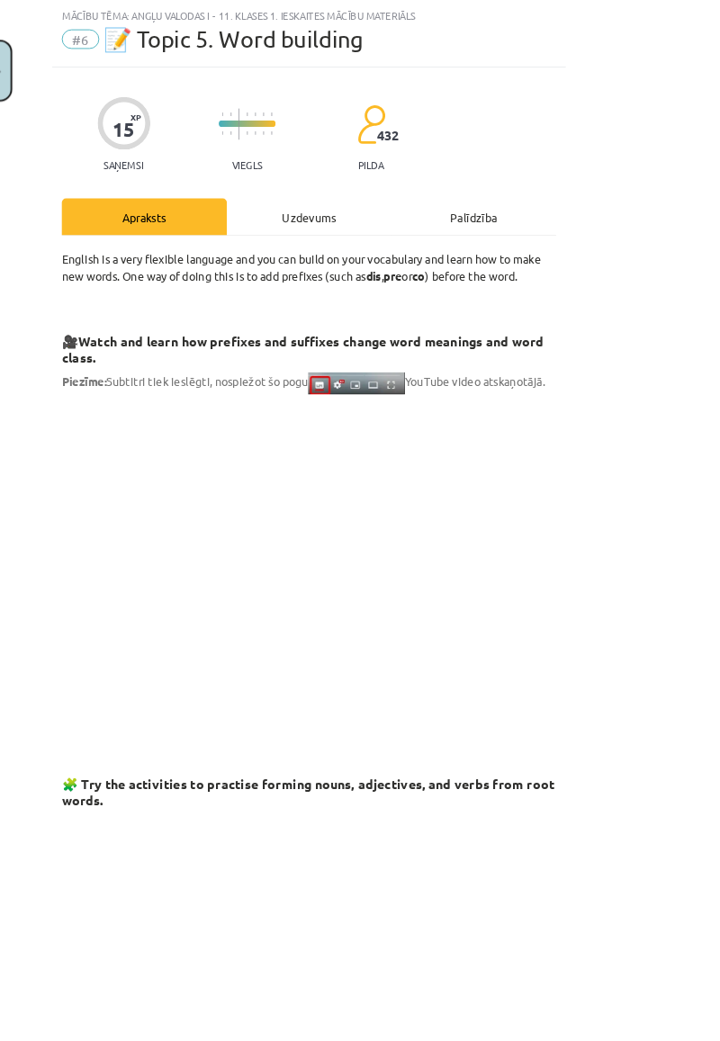
click at [30, 74] on button "Close" at bounding box center [15, 78] width 31 height 67
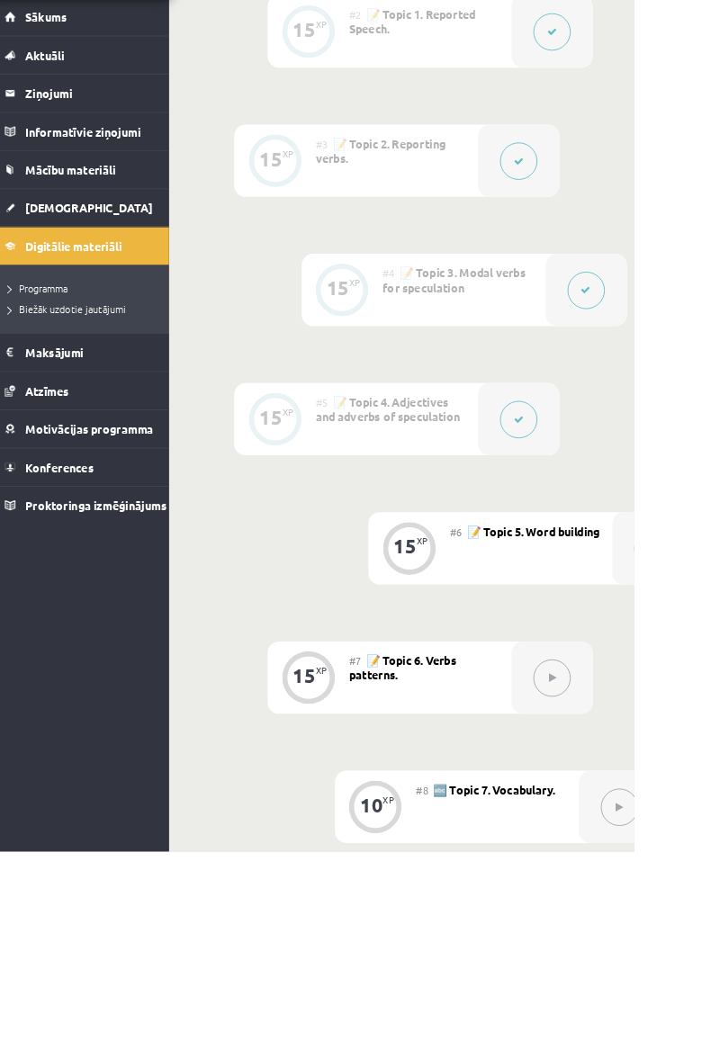
scroll to position [714, 0]
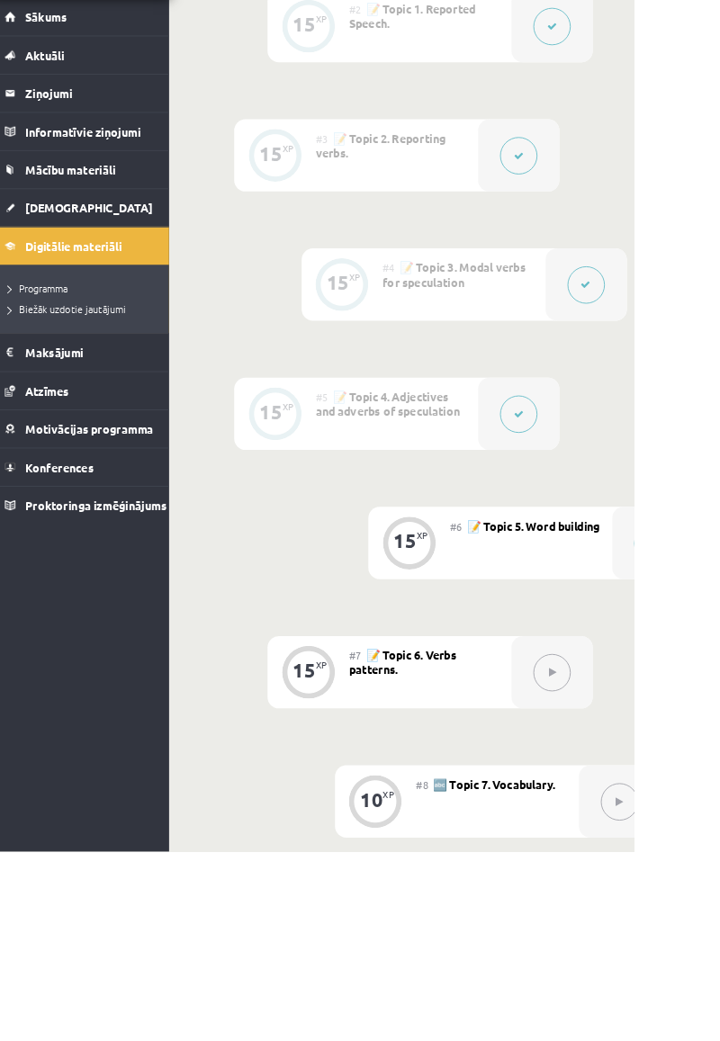
click at [719, 982] on button at bounding box center [703, 986] width 41 height 41
click at [662, 986] on div at bounding box center [704, 986] width 90 height 80
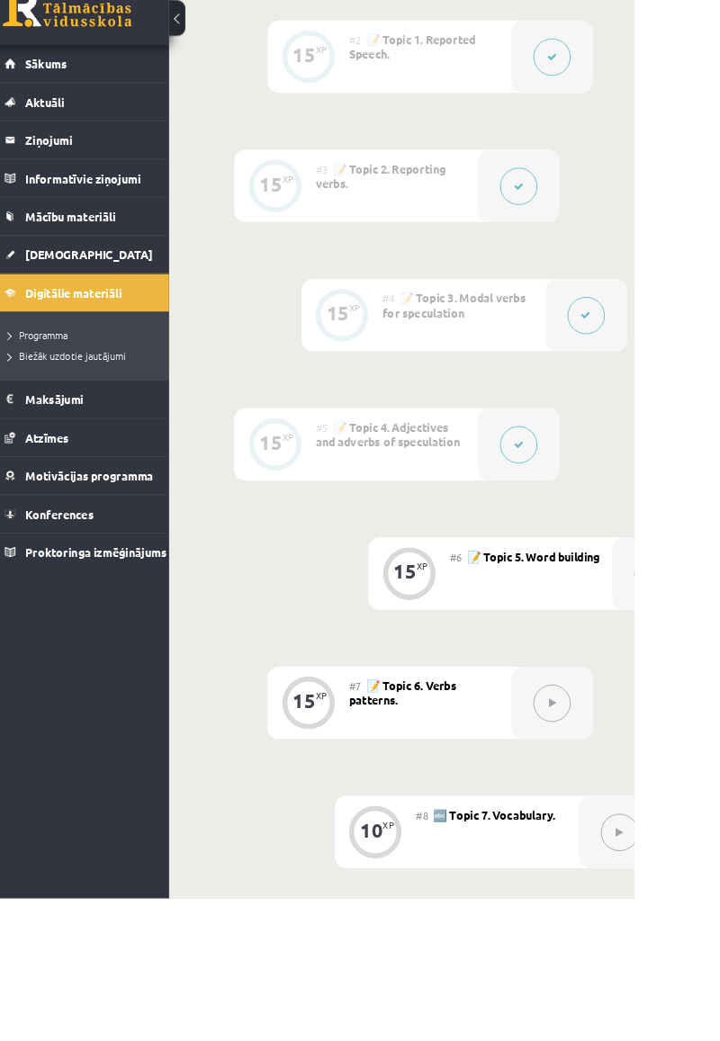
scroll to position [734, 0]
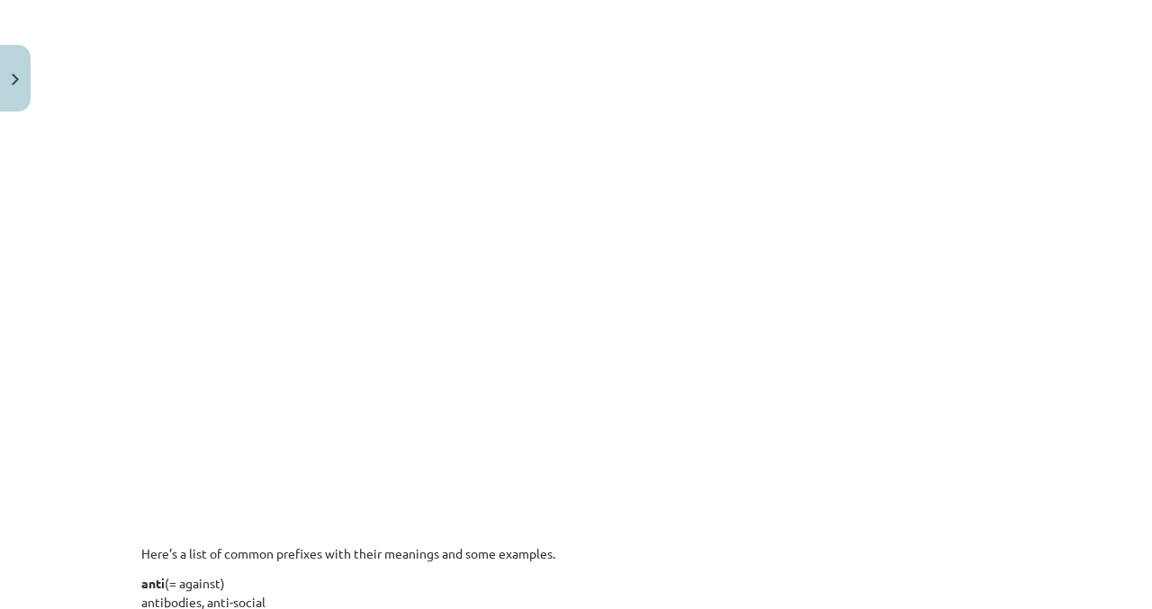
scroll to position [979, 0]
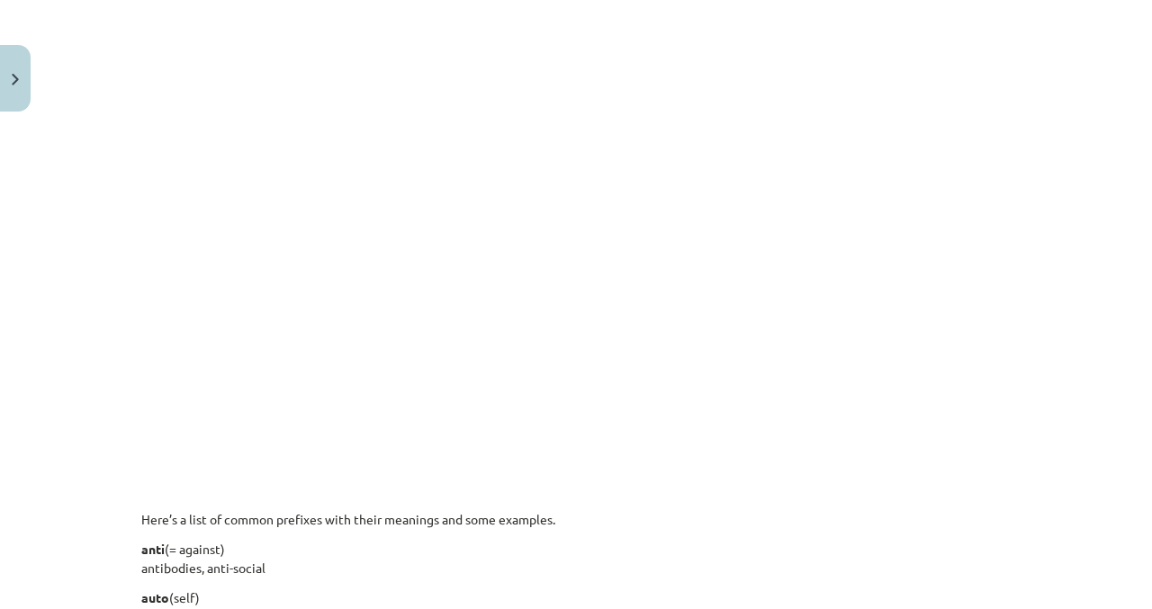
click at [639, 563] on p "anti (= against) antibodies, anti-social" at bounding box center [575, 559] width 869 height 38
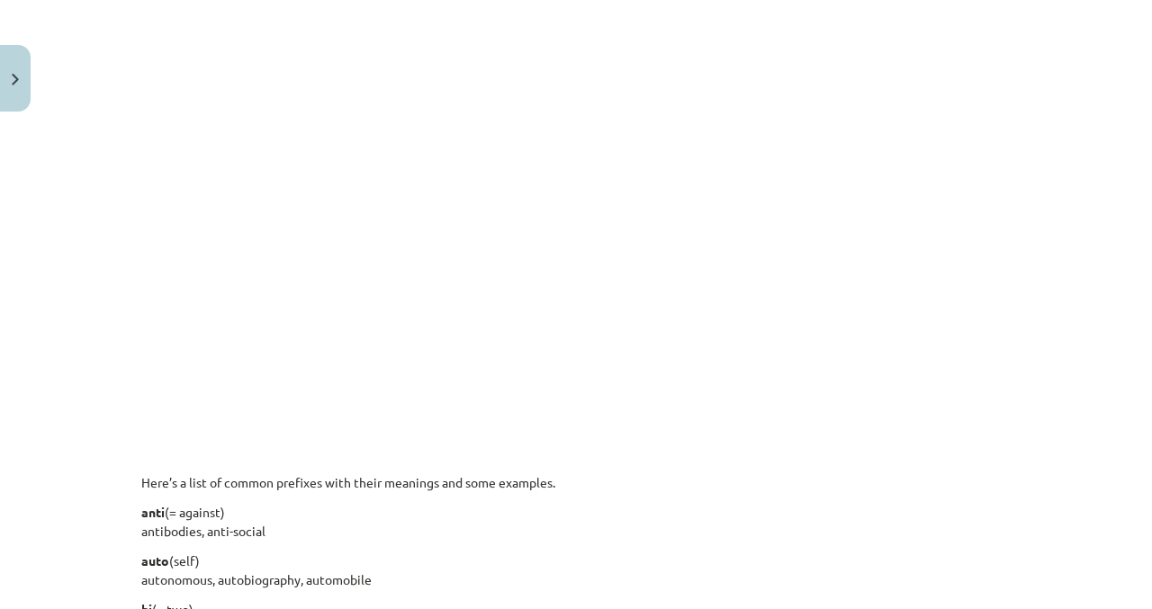
scroll to position [1083, 0]
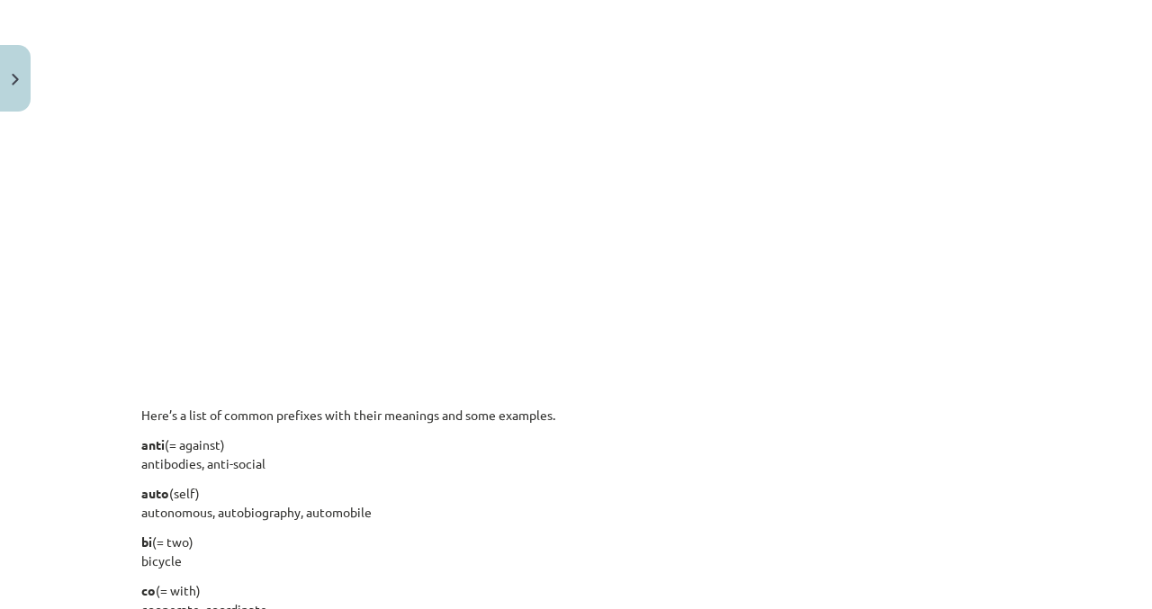
click at [569, 508] on p "auto (self) autonomous, autobiography, automobile" at bounding box center [575, 503] width 869 height 38
click at [580, 448] on p "anti (= against) antibodies, anti-social" at bounding box center [575, 455] width 869 height 38
click at [595, 369] on div "English is a very flexible language and you can build on your vocabulary and le…" at bounding box center [575, 405] width 869 height 2333
click at [428, 498] on p "auto (self) autonomous, autobiography, automobile" at bounding box center [575, 503] width 869 height 38
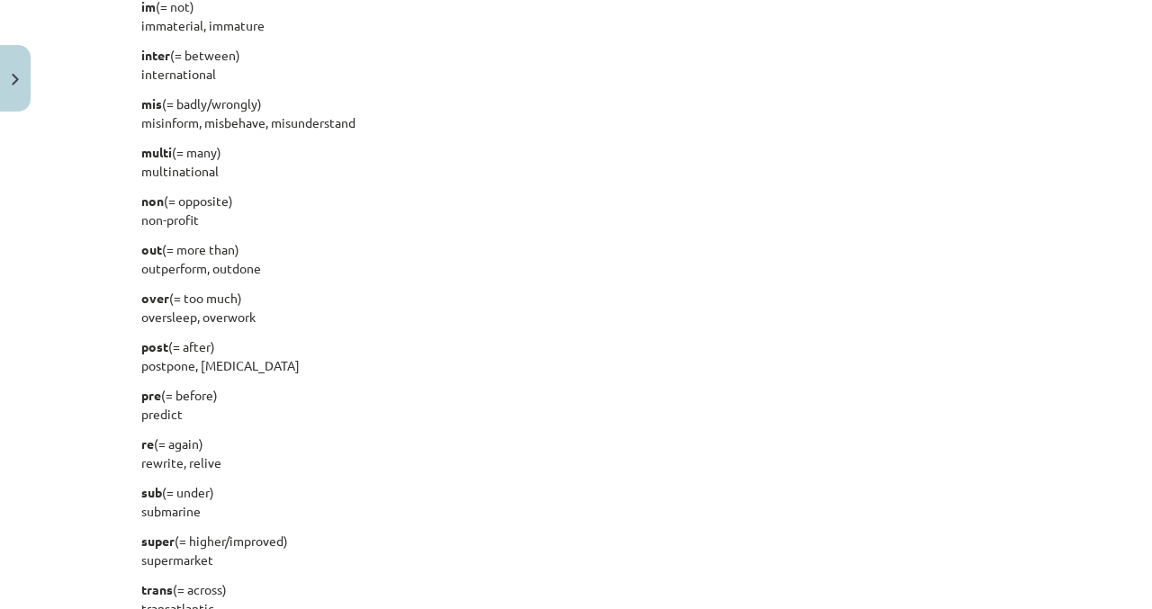
scroll to position [2251, 0]
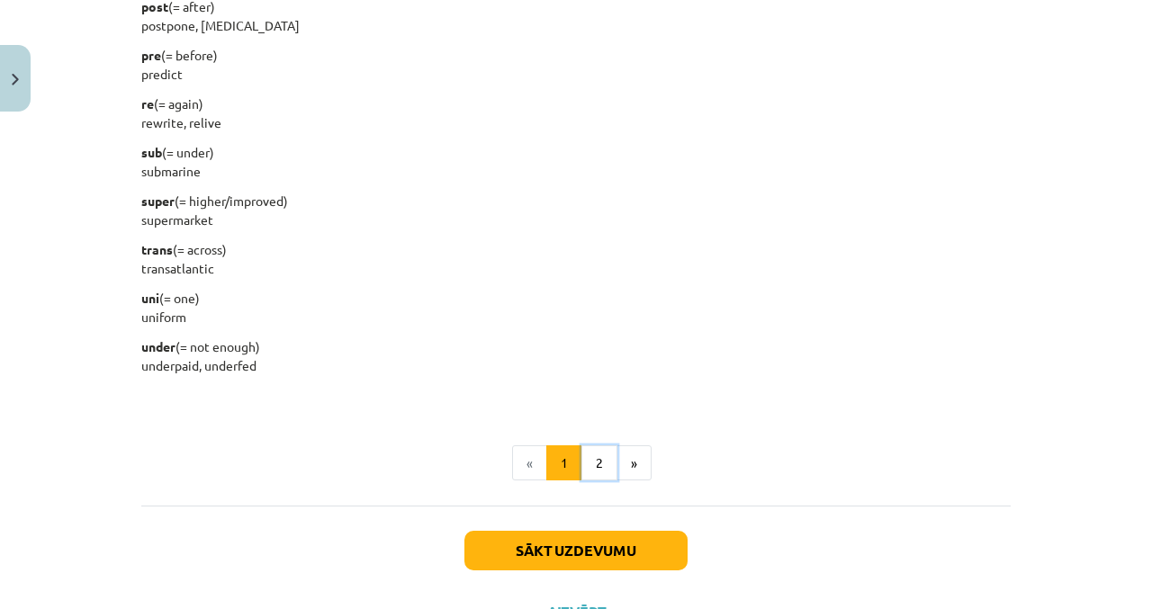
click at [600, 461] on button "2" at bounding box center [599, 463] width 36 height 36
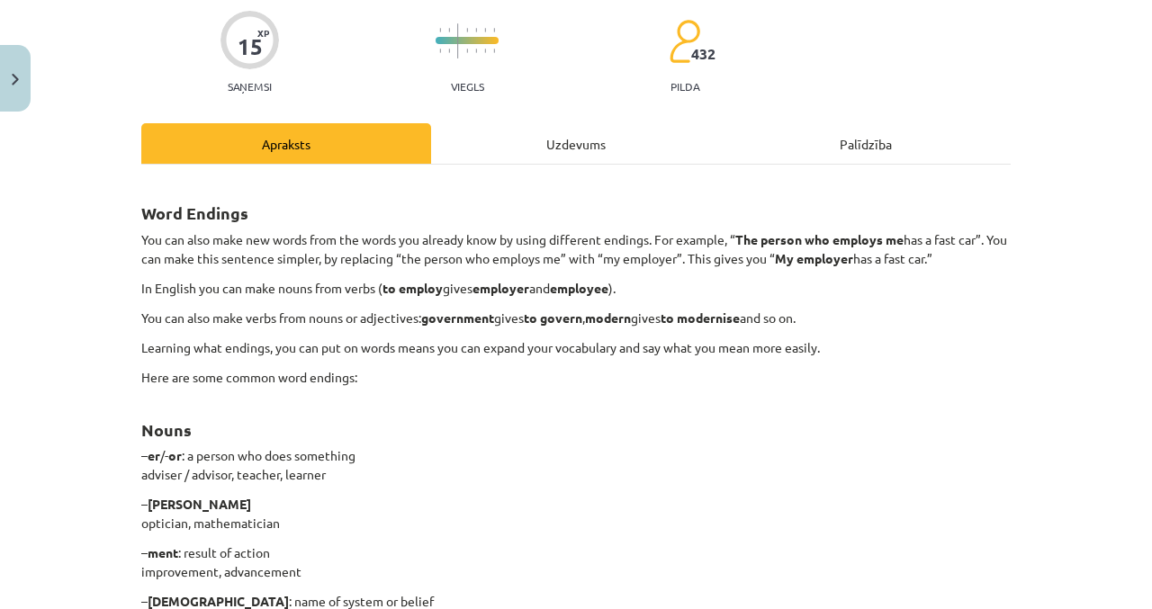
scroll to position [0, 0]
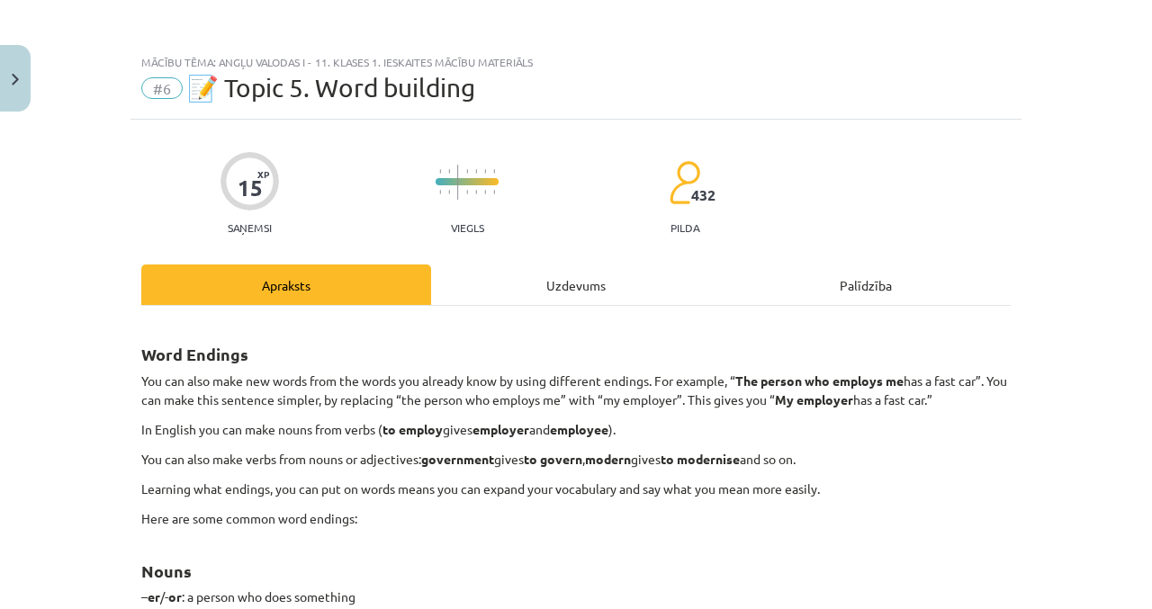
click at [580, 290] on div "Uzdevums" at bounding box center [576, 285] width 290 height 40
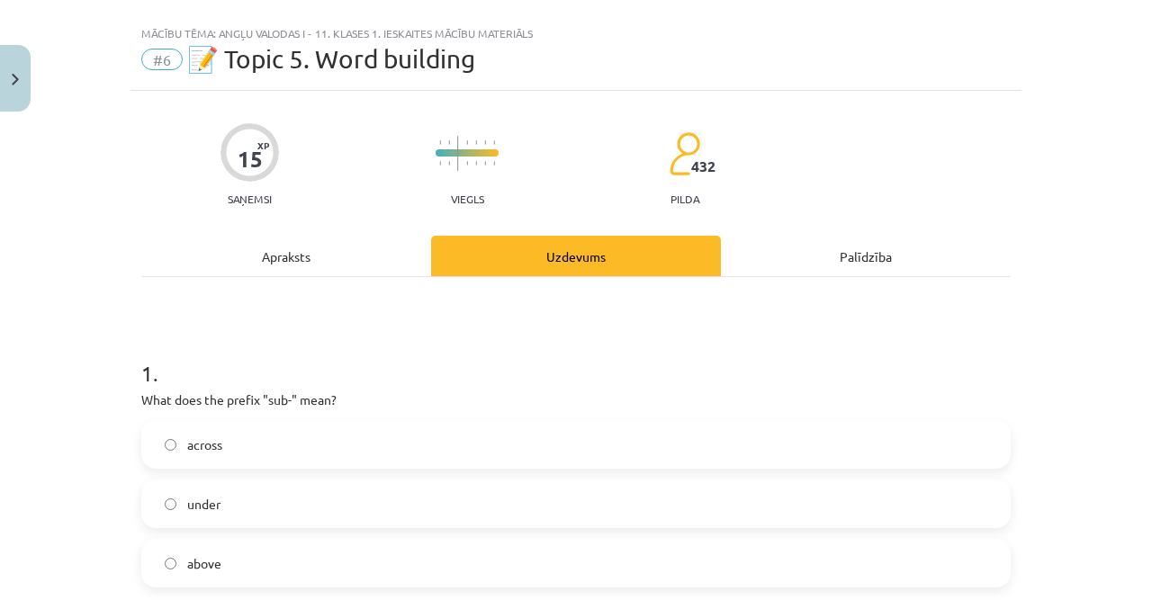
scroll to position [45, 0]
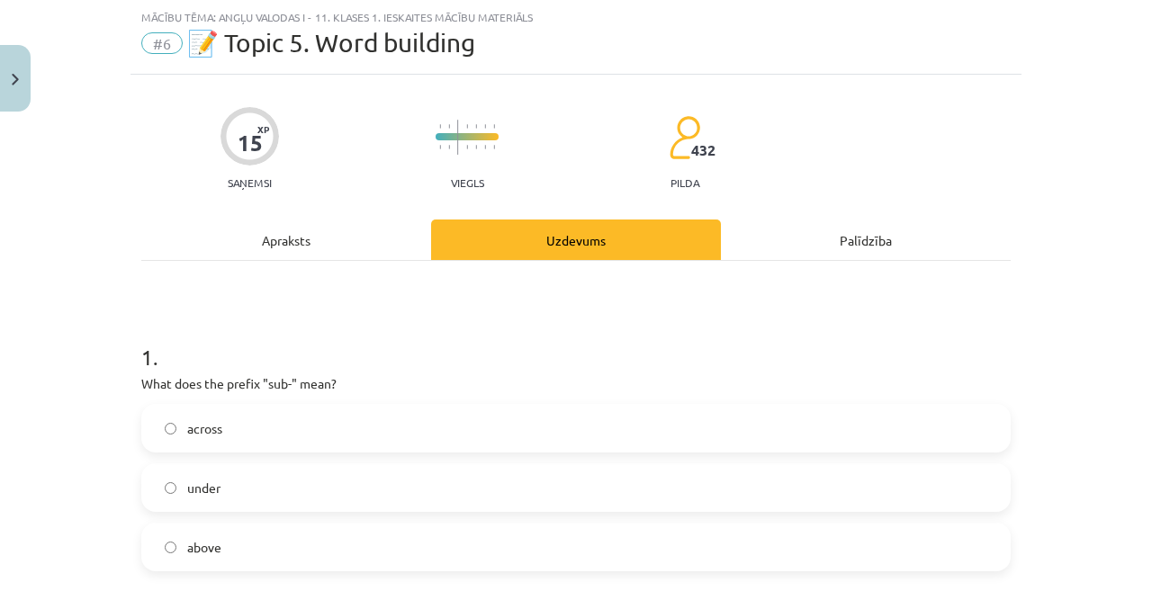
click at [344, 249] on div "Apraksts" at bounding box center [286, 240] width 290 height 40
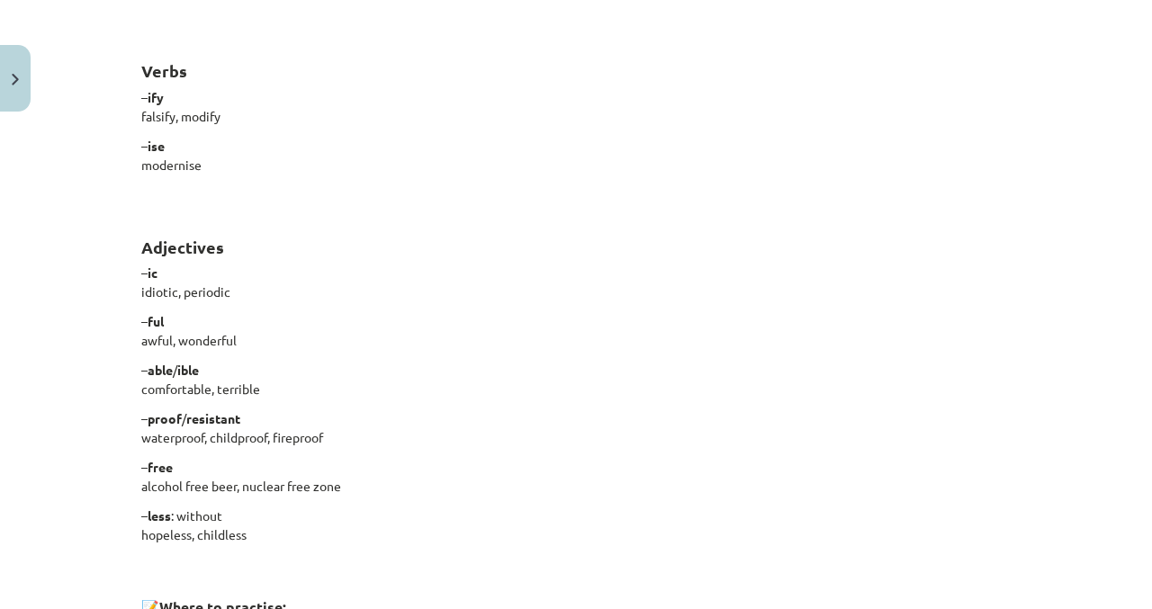
scroll to position [1515, 0]
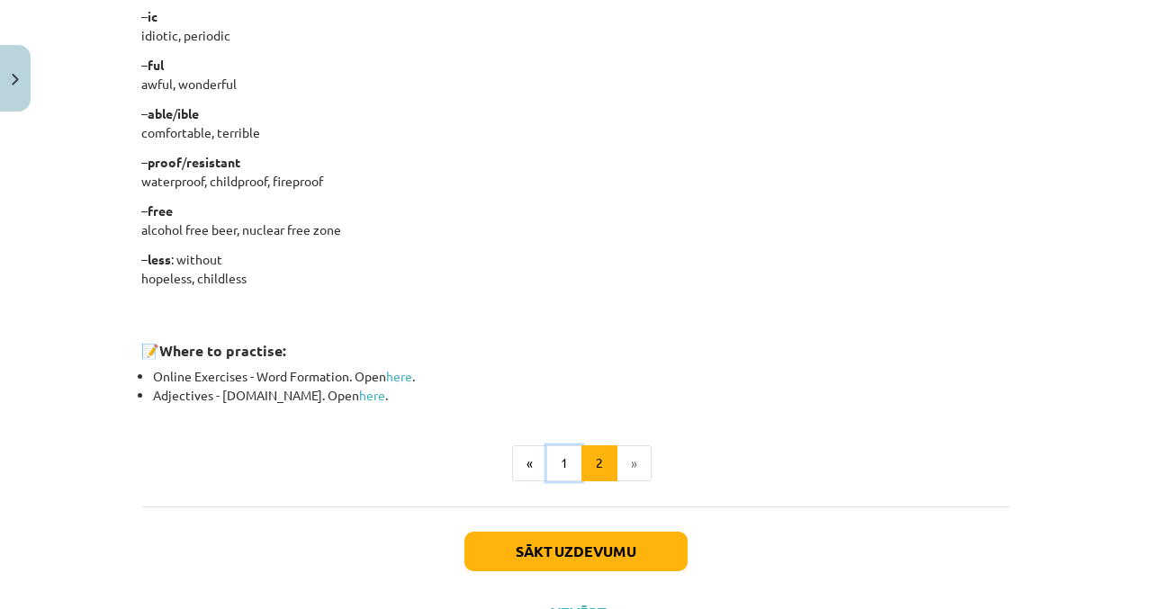
click at [566, 459] on button "1" at bounding box center [564, 463] width 36 height 36
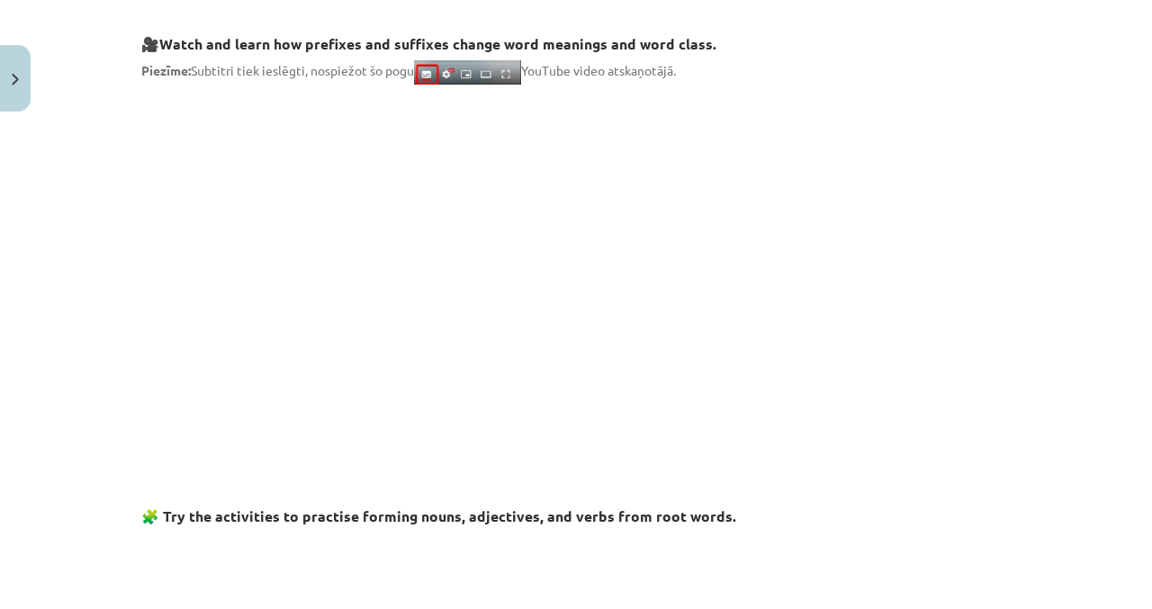
scroll to position [404, 0]
